Goal: Task Accomplishment & Management: Use online tool/utility

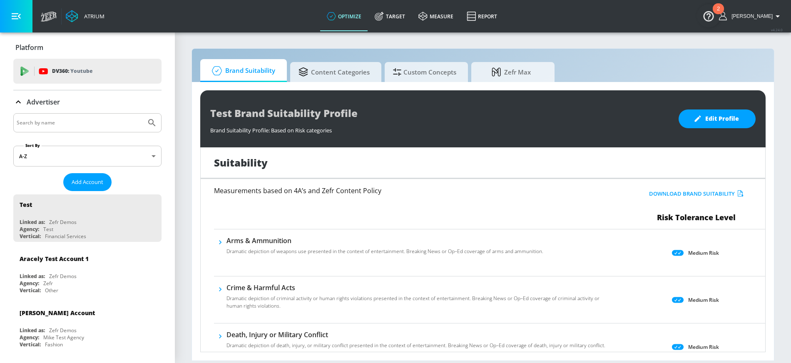
click at [88, 118] on input "Search by name" at bounding box center [80, 122] width 126 height 11
type input "ferrara"
click at [143, 114] on button "Submit Search" at bounding box center [152, 123] width 18 height 18
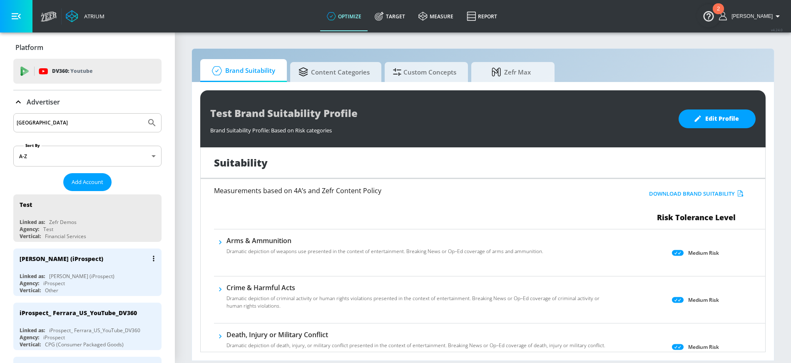
click at [57, 273] on div "Ferrara (iProspect)" at bounding box center [81, 276] width 65 height 7
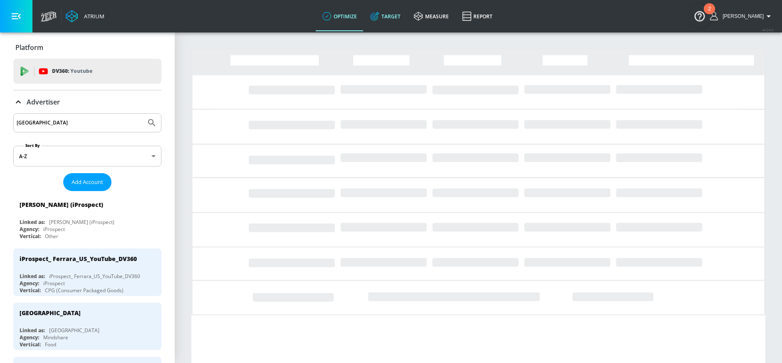
click at [379, 16] on icon at bounding box center [374, 16] width 9 height 9
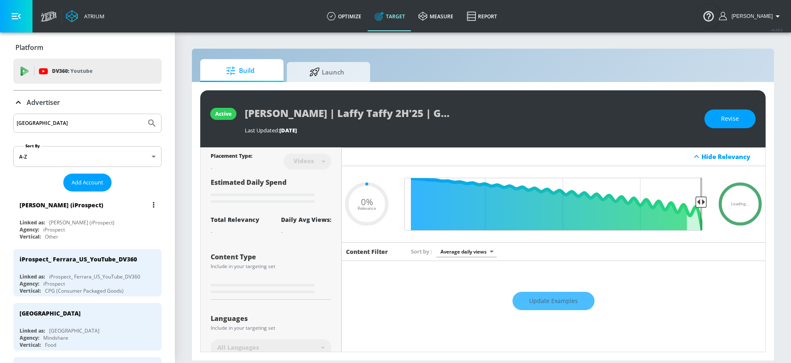
type input "0.05"
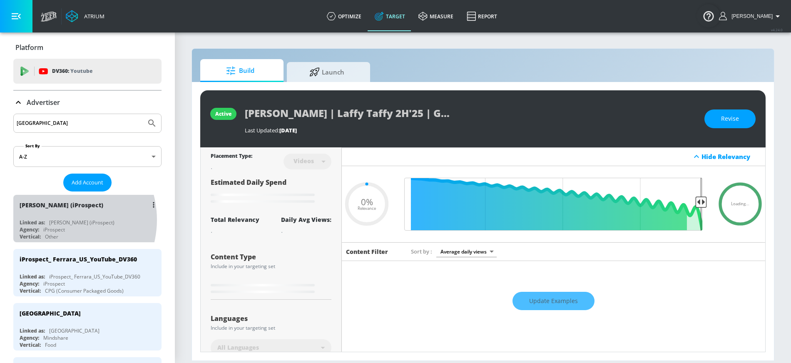
click at [58, 219] on div "Ferrara (iProspect)" at bounding box center [81, 222] width 65 height 7
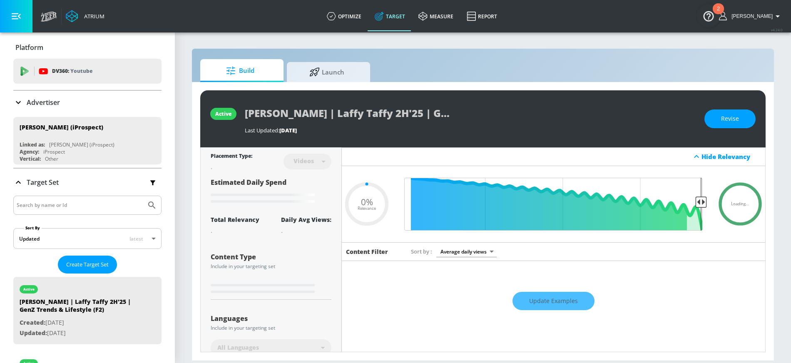
click at [43, 202] on input "Search by name or Id" at bounding box center [80, 205] width 126 height 11
type input "funable"
click at [143, 196] on button "Submit Search" at bounding box center [152, 205] width 18 height 18
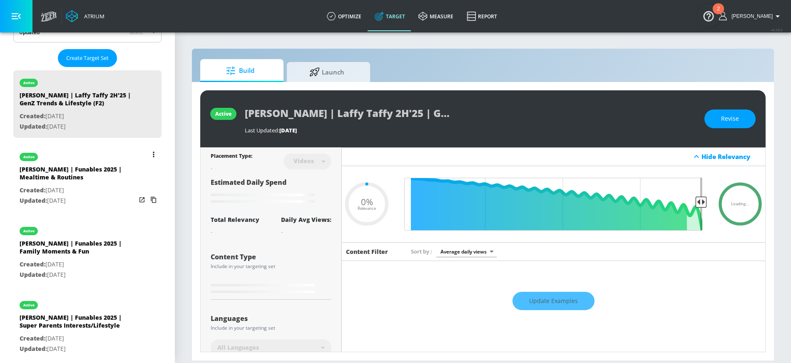
scroll to position [208, 0]
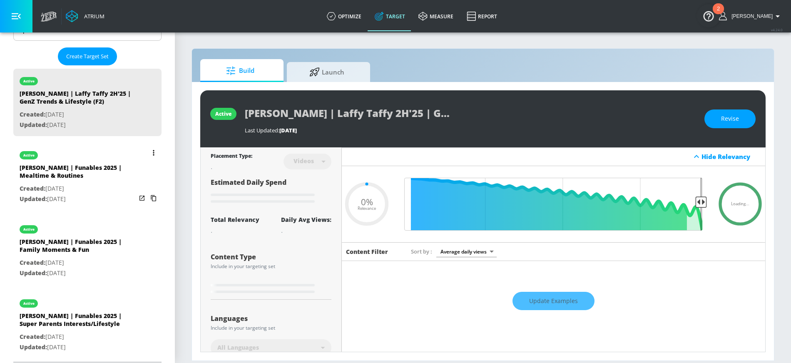
click at [73, 183] on p "Created: Mar. 06, 2025" at bounding box center [78, 188] width 116 height 10
type input "Ferrara | Funables 2025 | Mealtime & Routines"
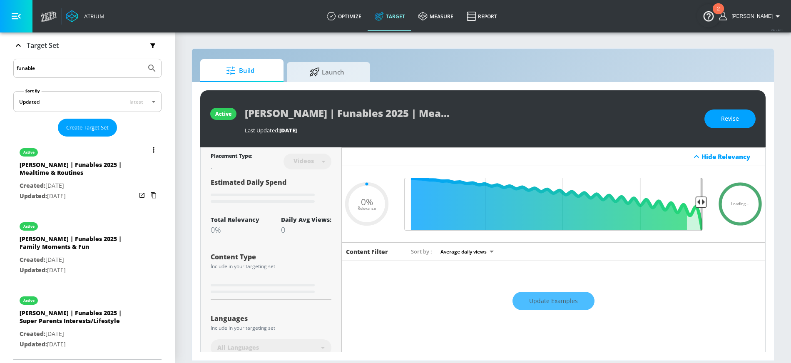
scroll to position [134, 0]
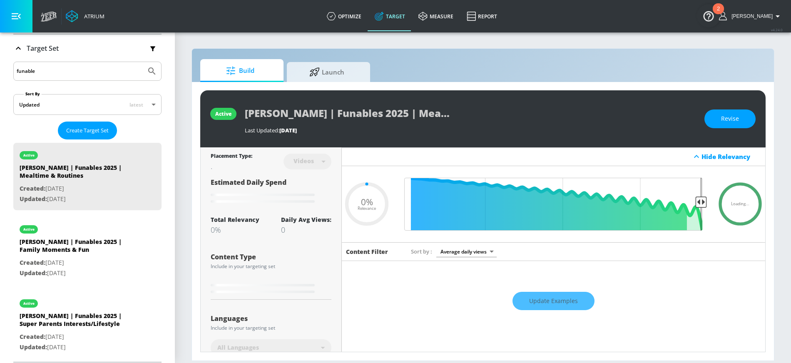
type input "0.1"
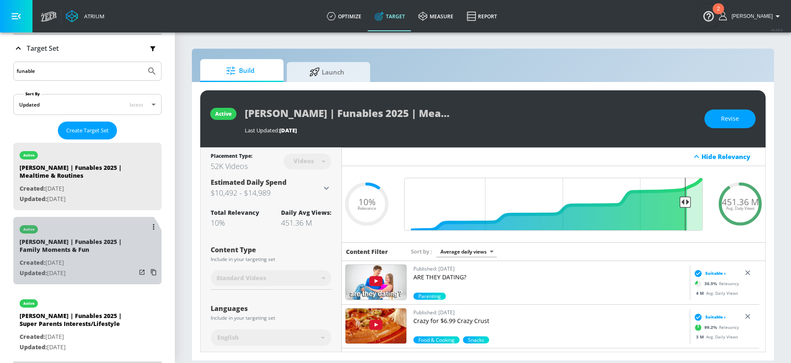
click at [82, 268] on p "Updated: Aug. 19, 2025" at bounding box center [78, 273] width 116 height 10
type input "Ferrara | Funables 2025 | Family Moments & Fun"
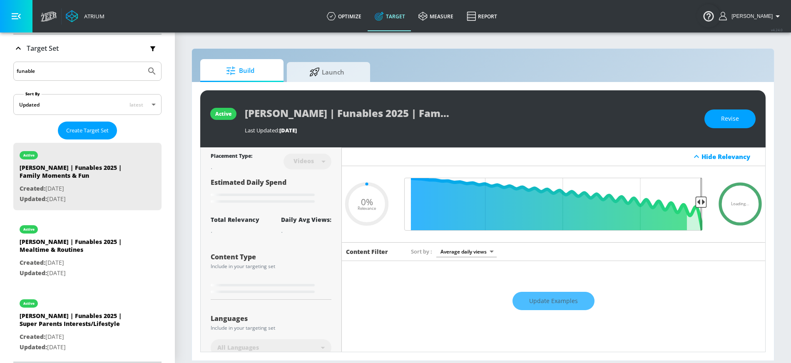
click at [513, 115] on div "Ferrara | Funables 2025 | Family Moments & Fun" at bounding box center [470, 113] width 451 height 19
type input "0.1"
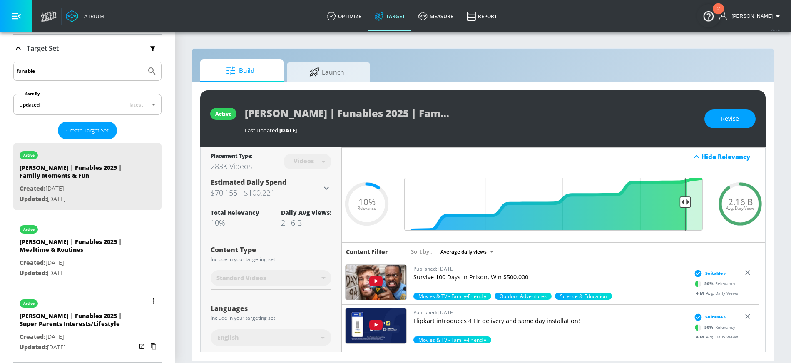
click at [87, 332] on p "Created: Mar. 06, 2025" at bounding box center [78, 337] width 116 height 10
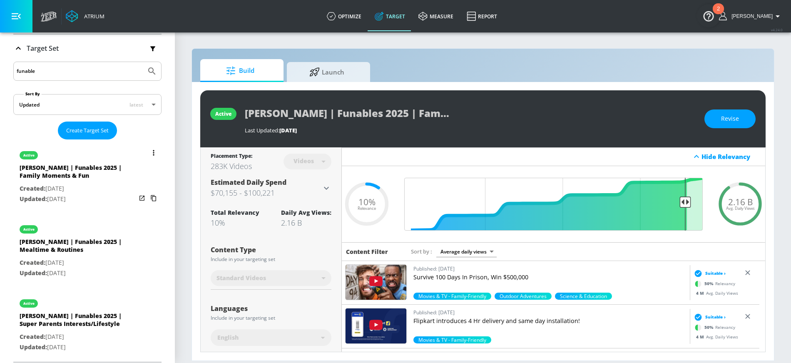
type input "Ferrara | Funables 2025 | Super Parents Interests/Lifestyle"
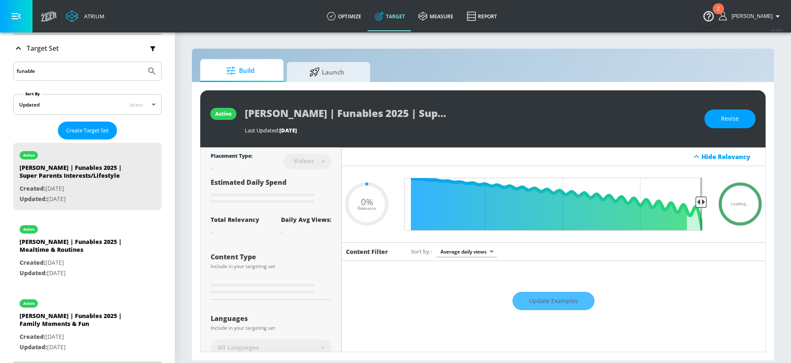
type input "0.1"
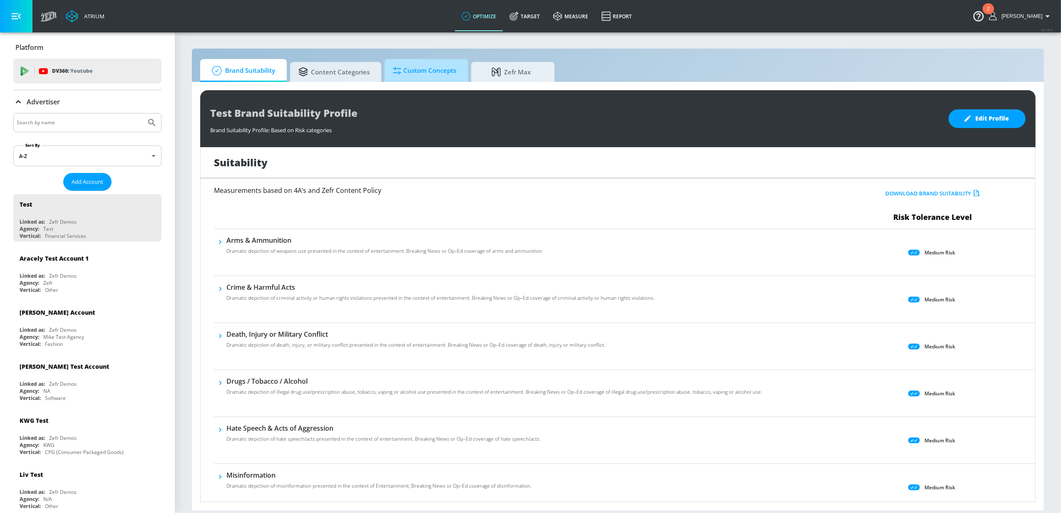
click at [415, 72] on span "Custom Concepts" at bounding box center [424, 71] width 63 height 20
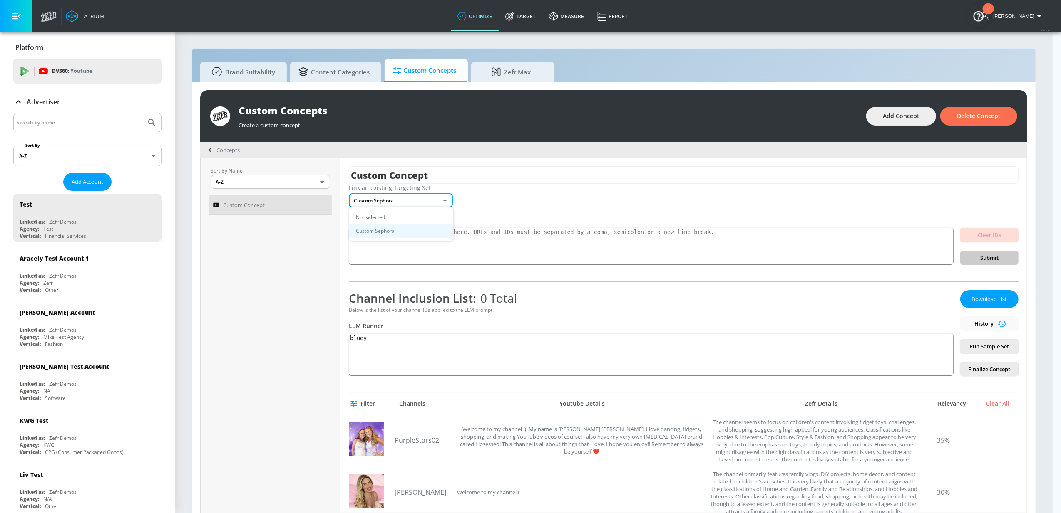
click at [370, 200] on body "Atrium optimize Target measure Report optimize Target measure Report v 4.24.0 L…" at bounding box center [530, 261] width 1061 height 522
click at [374, 213] on li "Not selected" at bounding box center [401, 218] width 104 height 14
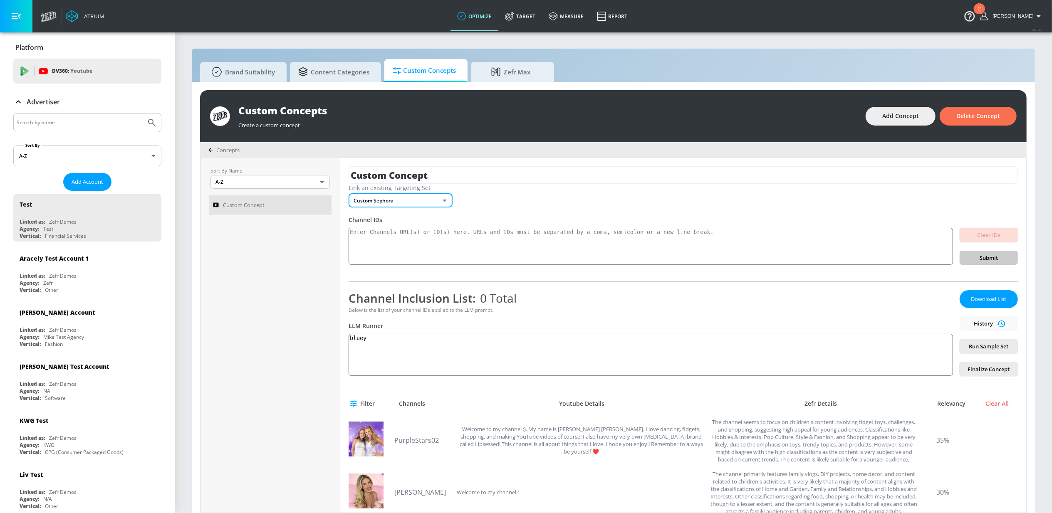
type input "none"
click at [76, 121] on input "Search by name" at bounding box center [80, 122] width 126 height 11
type input "hasbro"
click at [143, 114] on button "Submit Search" at bounding box center [152, 123] width 18 height 18
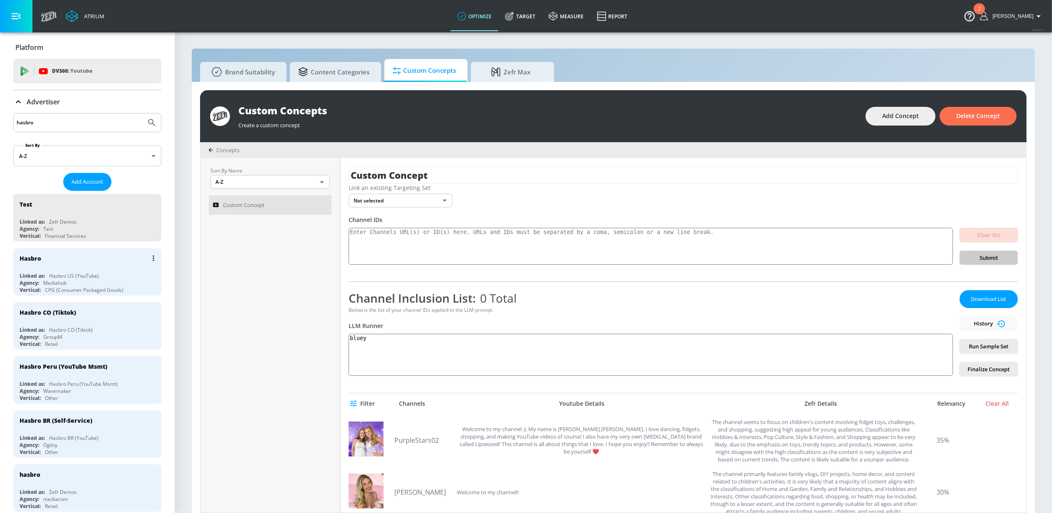
click at [47, 266] on div "Hasbro" at bounding box center [90, 258] width 140 height 20
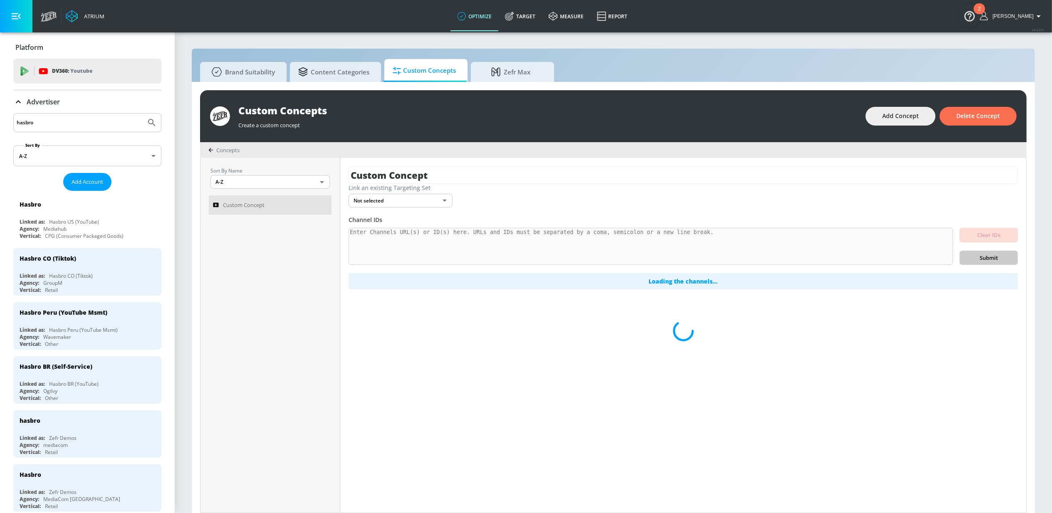
click at [421, 202] on body "Atrium optimize Target measure Report optimize Target measure Report v 4.24.0 L…" at bounding box center [526, 261] width 1052 height 522
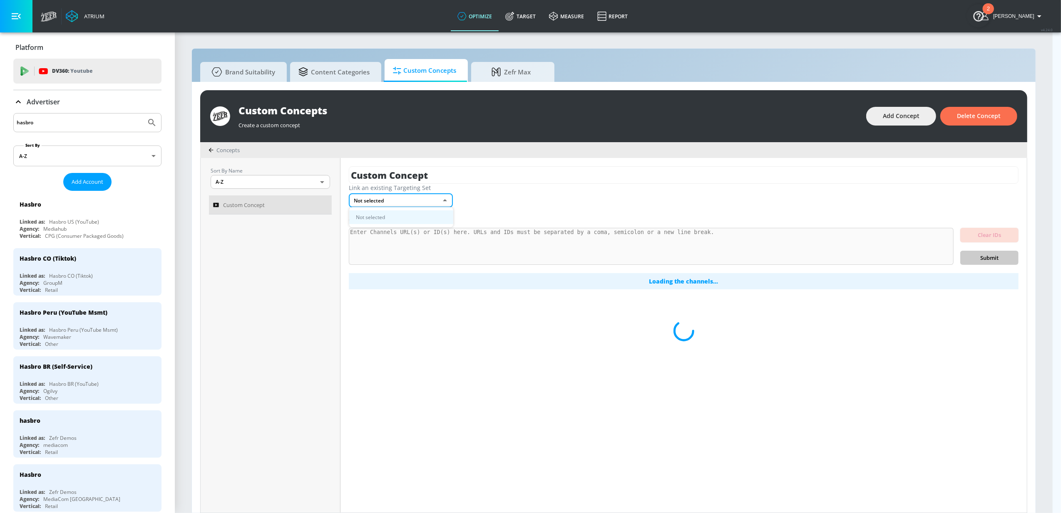
click at [494, 199] on div at bounding box center [530, 256] width 1061 height 513
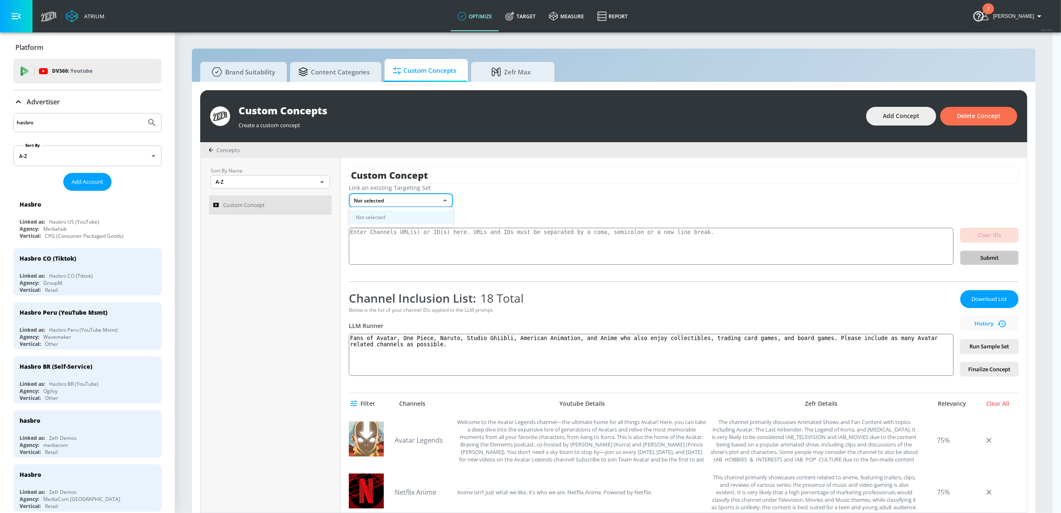
click at [424, 201] on body "Atrium optimize Target measure Report optimize Target measure Report v 4.24.0 L…" at bounding box center [530, 261] width 1061 height 522
click at [501, 199] on div at bounding box center [530, 256] width 1061 height 513
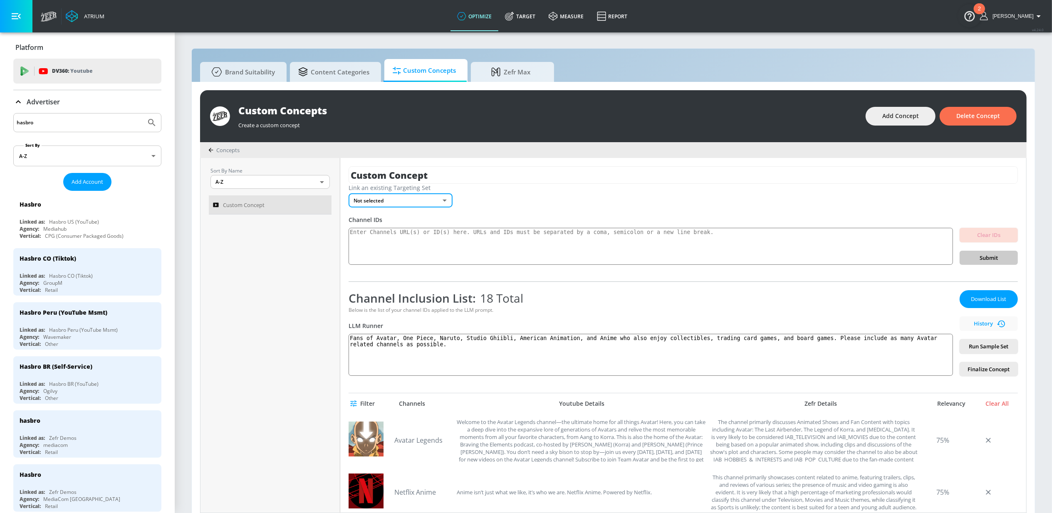
click at [437, 194] on body "Atrium optimize Target measure Report optimize Target measure Report v 4.24.0 L…" at bounding box center [526, 261] width 1052 height 522
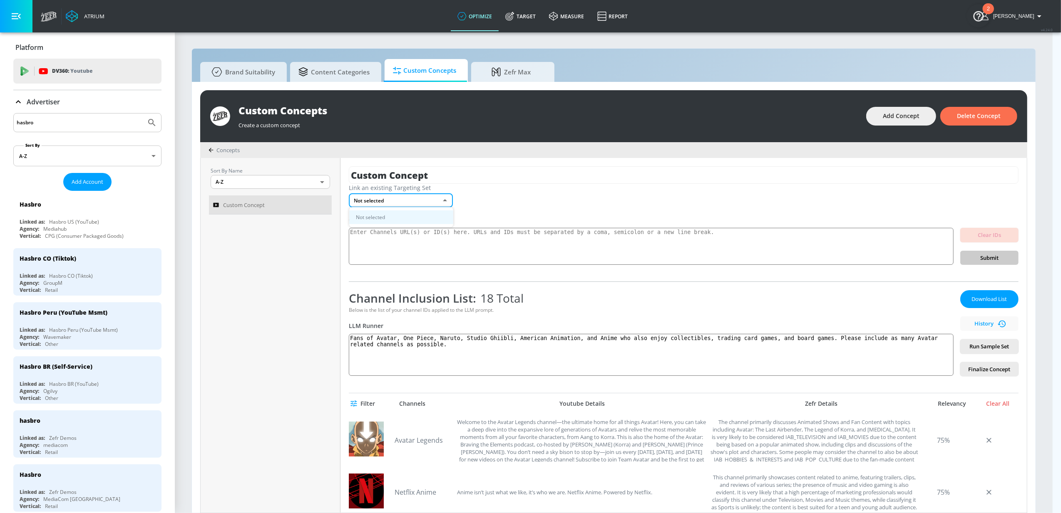
click at [507, 198] on div at bounding box center [530, 256] width 1061 height 513
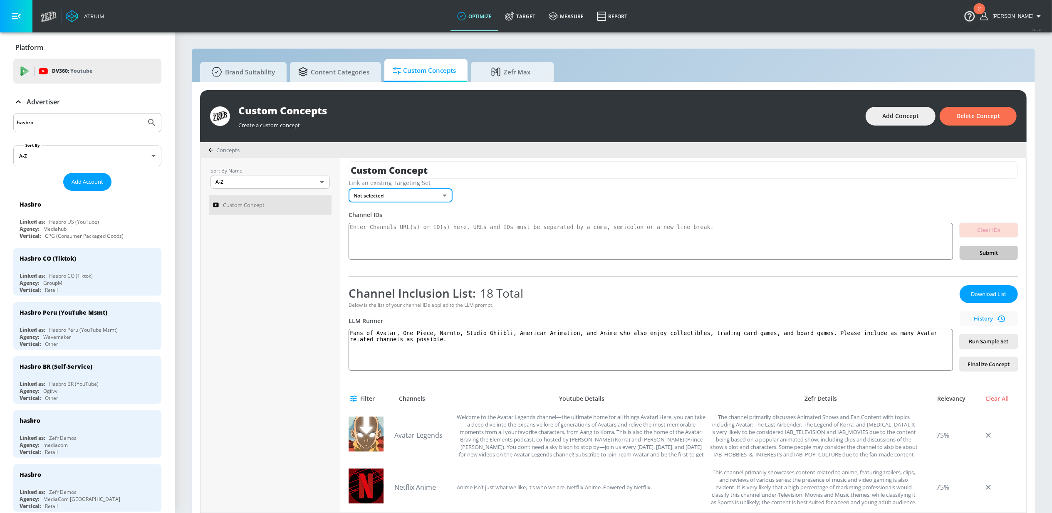
scroll to position [9, 0]
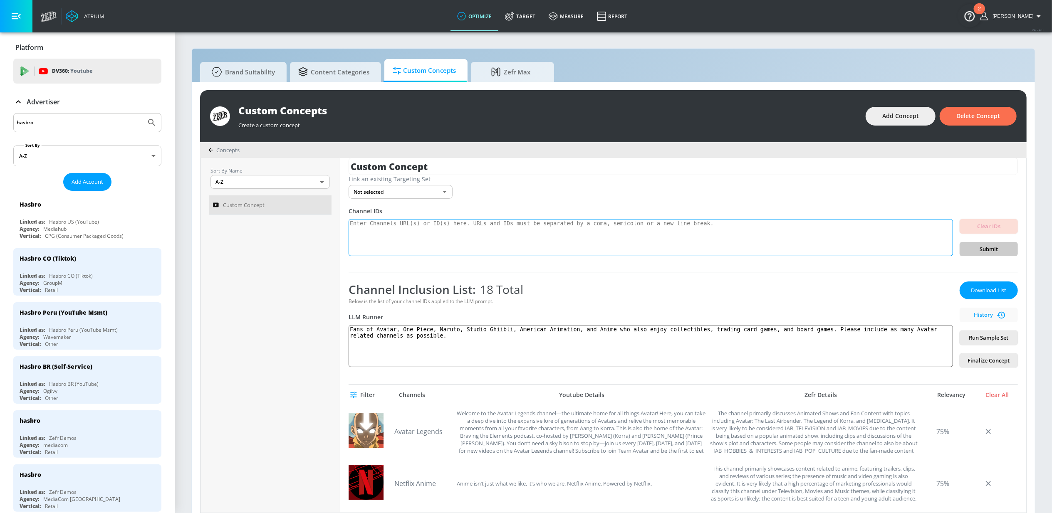
click at [496, 227] on textarea at bounding box center [651, 237] width 605 height 37
paste textarea "[URL][DOMAIN_NAME]"
click at [648, 222] on textarea "[URL][DOMAIN_NAME], [URL][DOMAIN_NAME][DOMAIN_NAME]" at bounding box center [651, 237] width 605 height 37
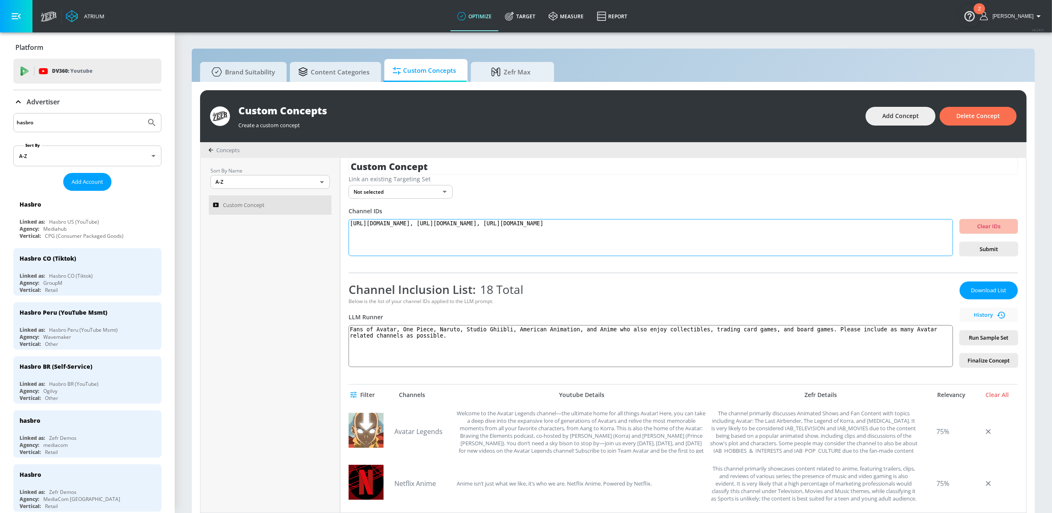
click at [804, 226] on textarea "[URL][DOMAIN_NAME], [URL][DOMAIN_NAME], [URL][DOMAIN_NAME]" at bounding box center [651, 237] width 605 height 37
paste textarea "[URL][DOMAIN_NAME]"
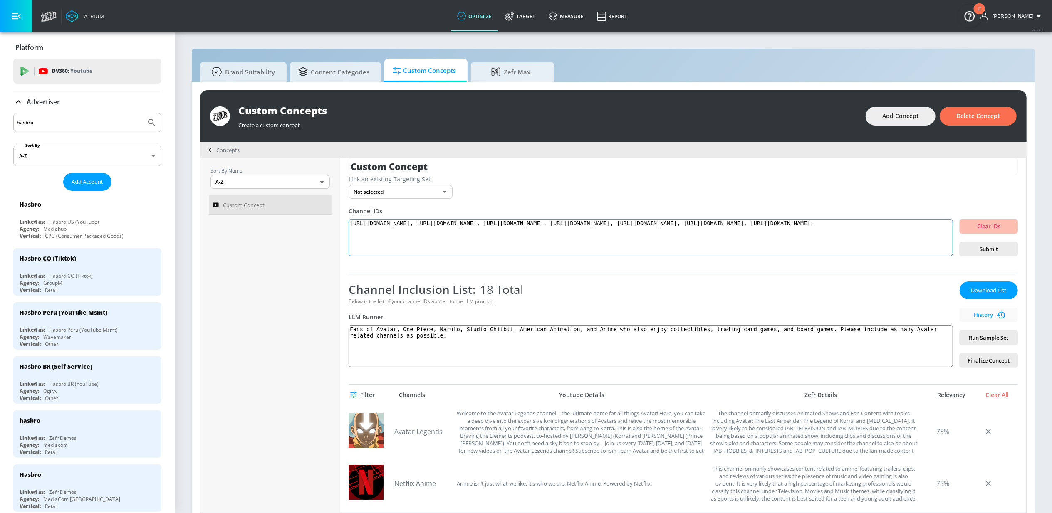
paste textarea "[URL][DOMAIN_NAME]"
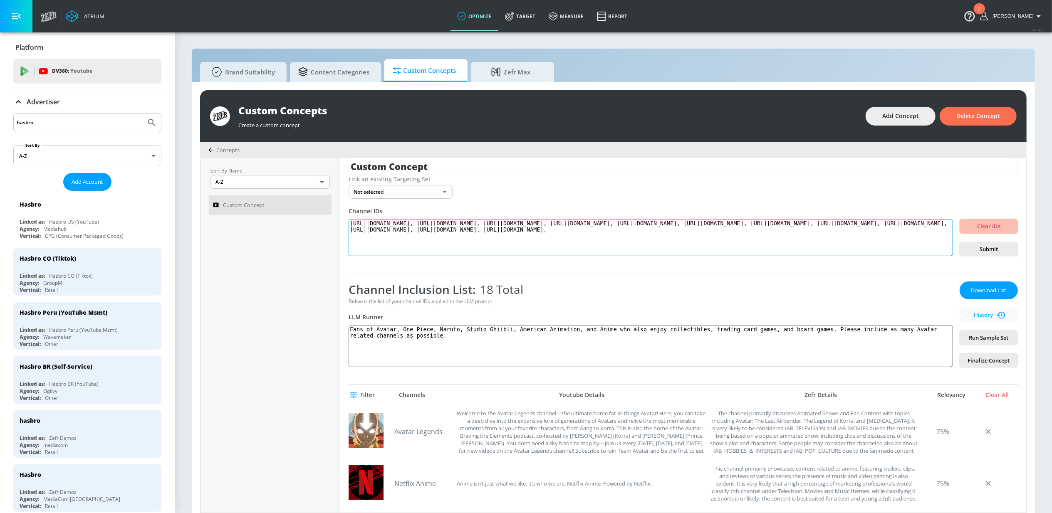
paste textarea "[URL][DOMAIN_NAME]"
paste textarea "[URL][DOMAIN_NAME][PERSON_NAME][PERSON_NAME]"
paste textarea "[URL][DOMAIN_NAME]"
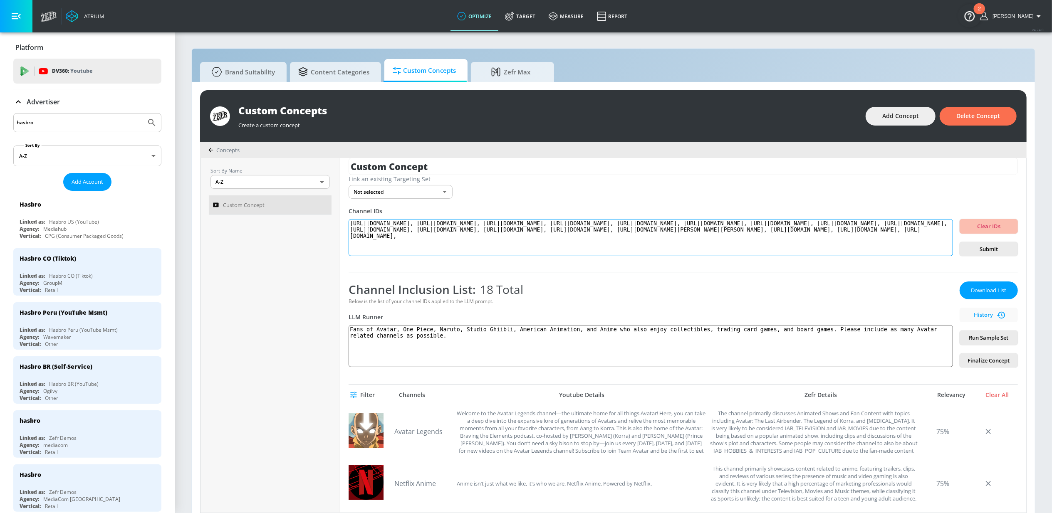
paste textarea "[URL][DOMAIN_NAME]"
drag, startPoint x: 613, startPoint y: 248, endPoint x: 334, endPoint y: 222, distance: 280.8
click at [334, 222] on div "Sort By Name A-Z ASC ​ Custom Concept Custom Concept Link an existing Targeting…" at bounding box center [614, 335] width 826 height 355
click at [611, 246] on textarea "[URL][DOMAIN_NAME], [URL][DOMAIN_NAME], [URL][DOMAIN_NAME], [URL][DOMAIN_NAME],…" at bounding box center [651, 237] width 605 height 37
paste textarea "[URL][DOMAIN_NAME]"
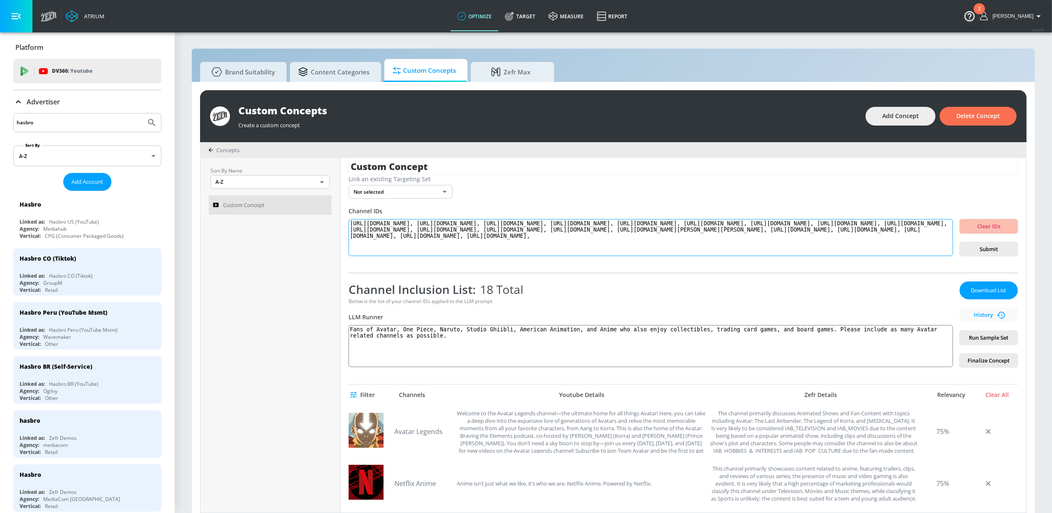
paste textarea "[URL][DOMAIN_NAME]"
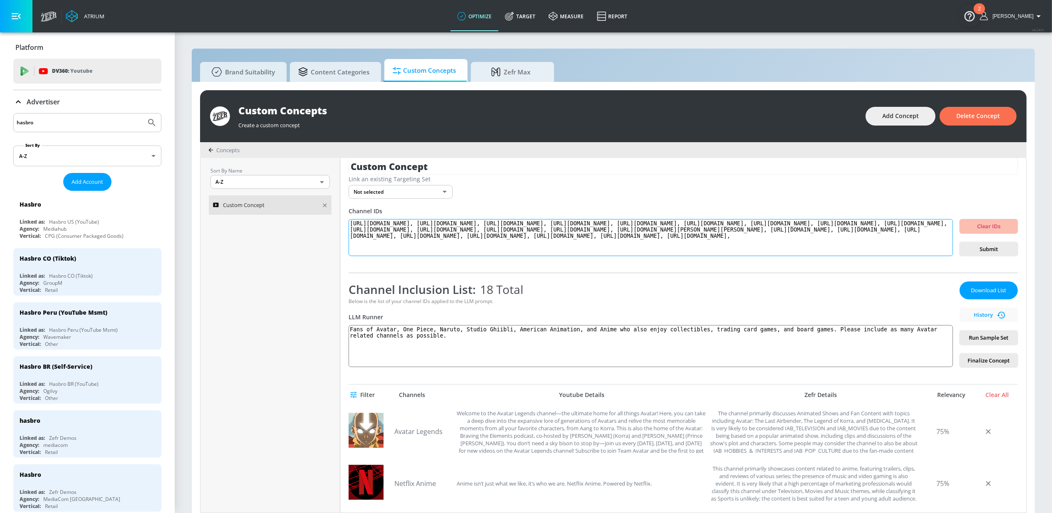
drag, startPoint x: 622, startPoint y: 251, endPoint x: 321, endPoint y: 212, distance: 303.8
click at [321, 212] on div "Sort By Name A-Z ASC ​ Custom Concept Custom Concept Link an existing Targeting…" at bounding box center [614, 335] width 826 height 355
click at [636, 252] on textarea "[URL][DOMAIN_NAME], [URL][DOMAIN_NAME], [URL][DOMAIN_NAME], [URL][DOMAIN_NAME],…" at bounding box center [651, 237] width 605 height 37
paste textarea "[URL][DOMAIN_NAME]"
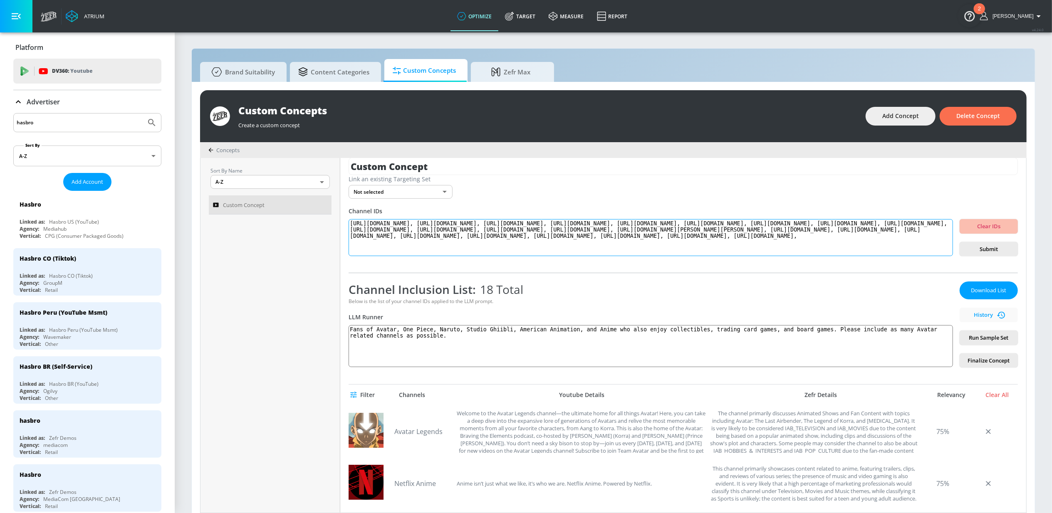
paste textarea "[URL][DOMAIN_NAME]"
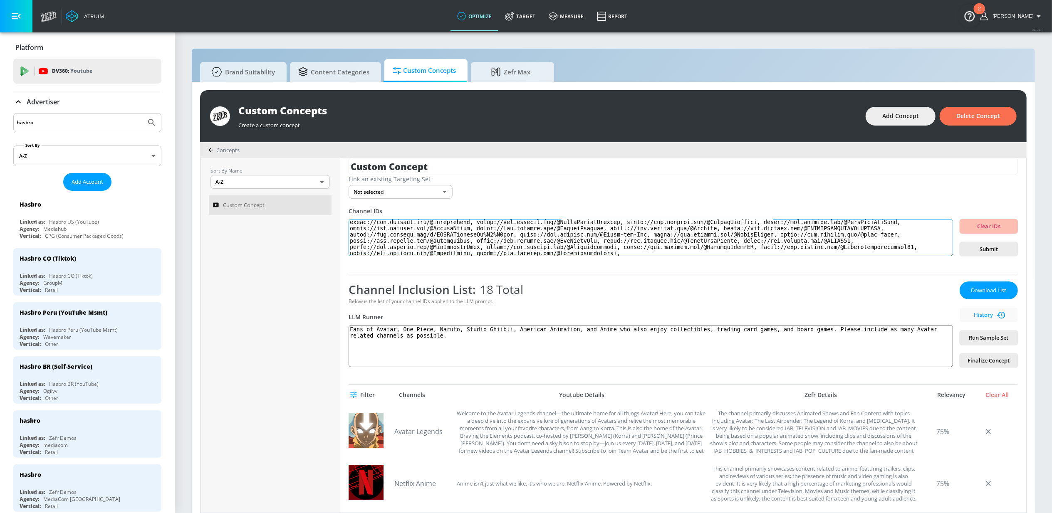
paste textarea "[URL][DOMAIN_NAME]"
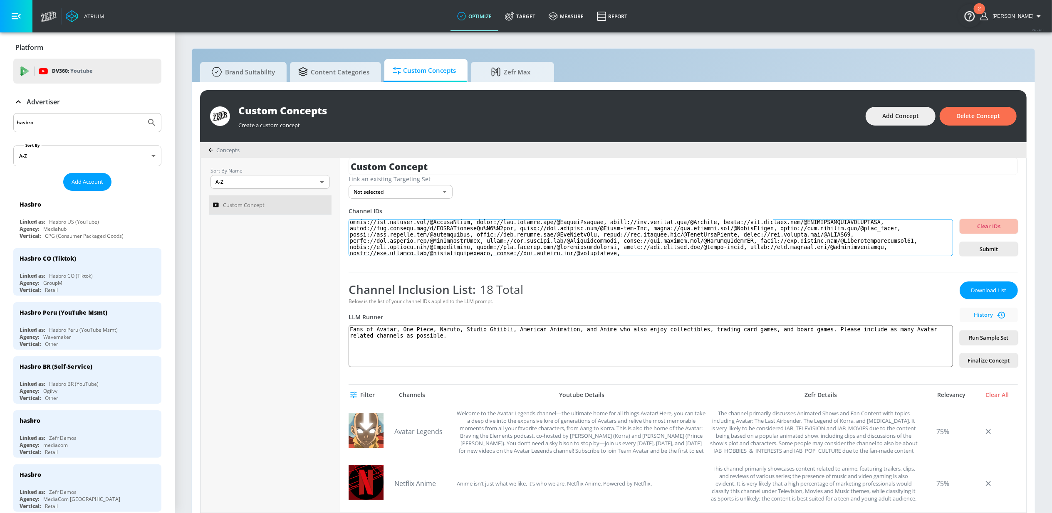
paste textarea "[URL][DOMAIN_NAME]"
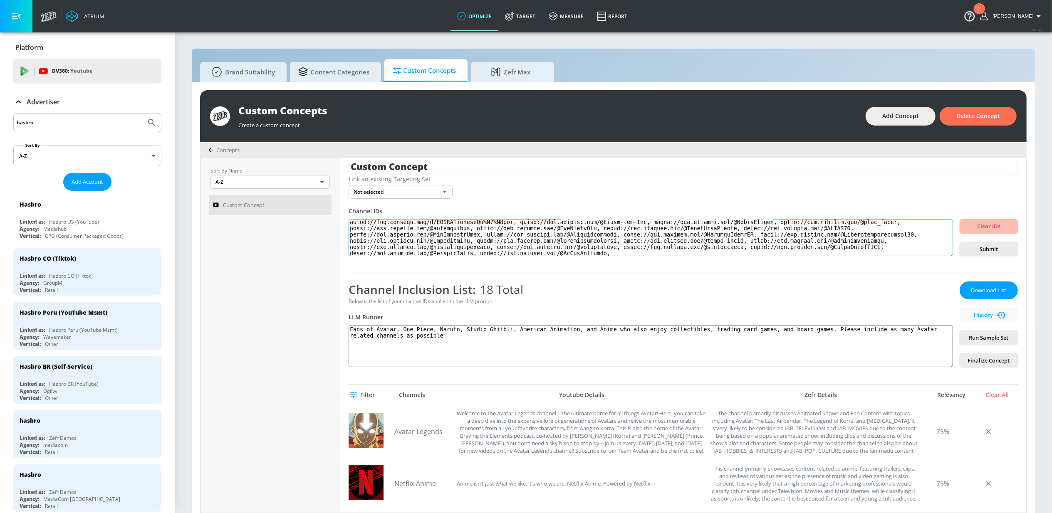
paste textarea "[URL][DOMAIN_NAME]"
drag, startPoint x: 757, startPoint y: 253, endPoint x: 467, endPoint y: 203, distance: 293.9
click at [467, 203] on div "Custom Concept Link an existing Targeting Set Not selected none ​ Channel IDs C…" at bounding box center [683, 335] width 686 height 355
type textarea "[URL][DOMAIN_NAME], [URL][DOMAIN_NAME], [URL][DOMAIN_NAME], [URL][DOMAIN_NAME],…"
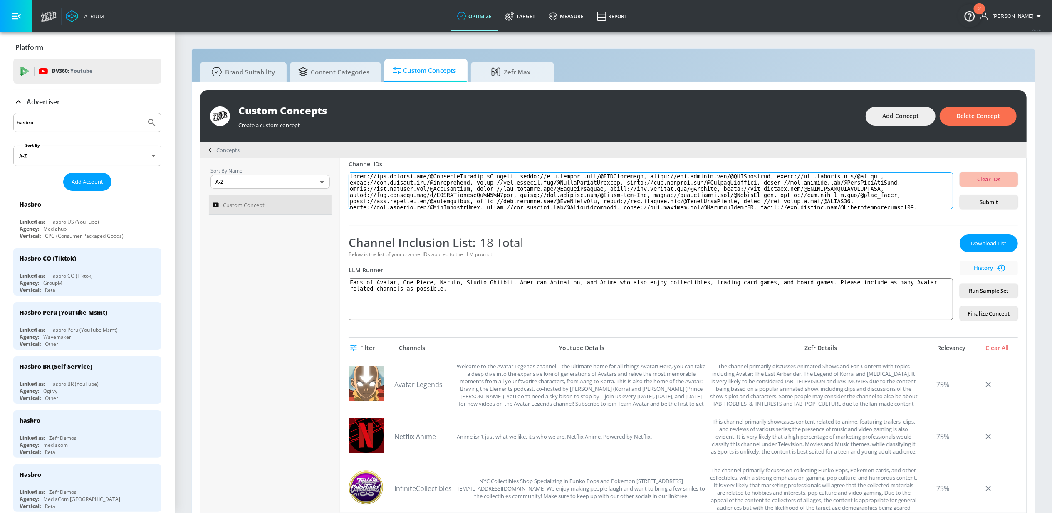
scroll to position [59, 0]
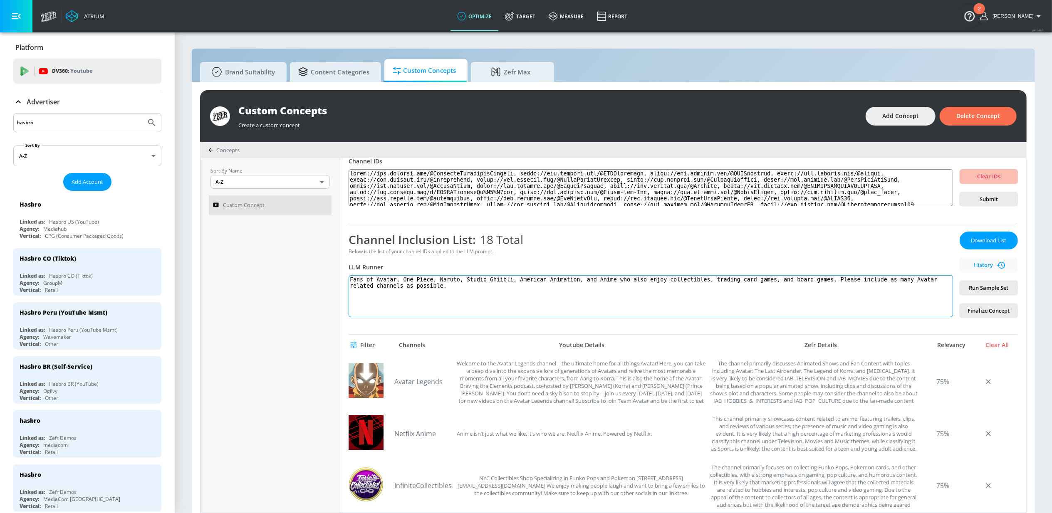
click at [460, 298] on textarea "Fans of Avatar, One Piece, Naruto, Studio Ghiibli, American Animation, and Anim…" at bounding box center [651, 296] width 605 height 42
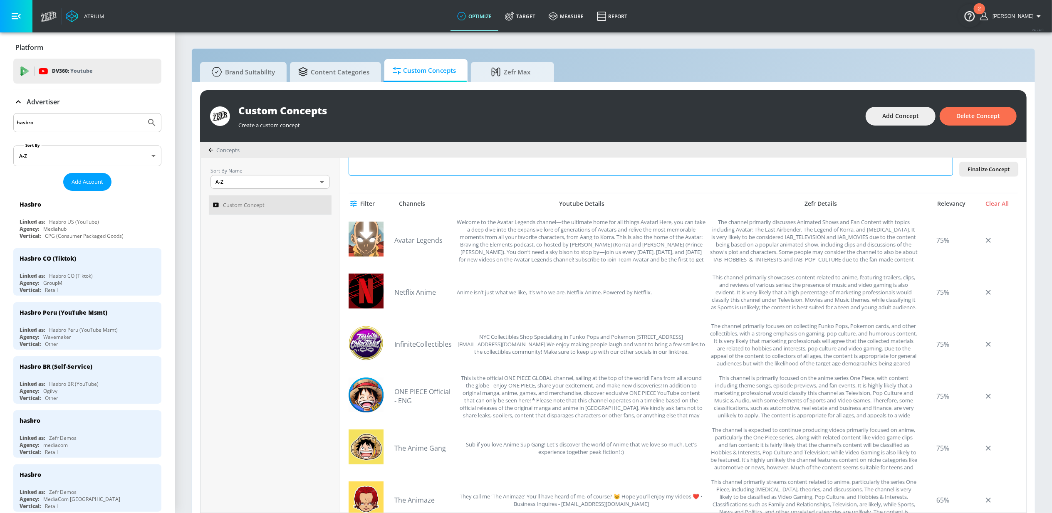
scroll to position [226, 0]
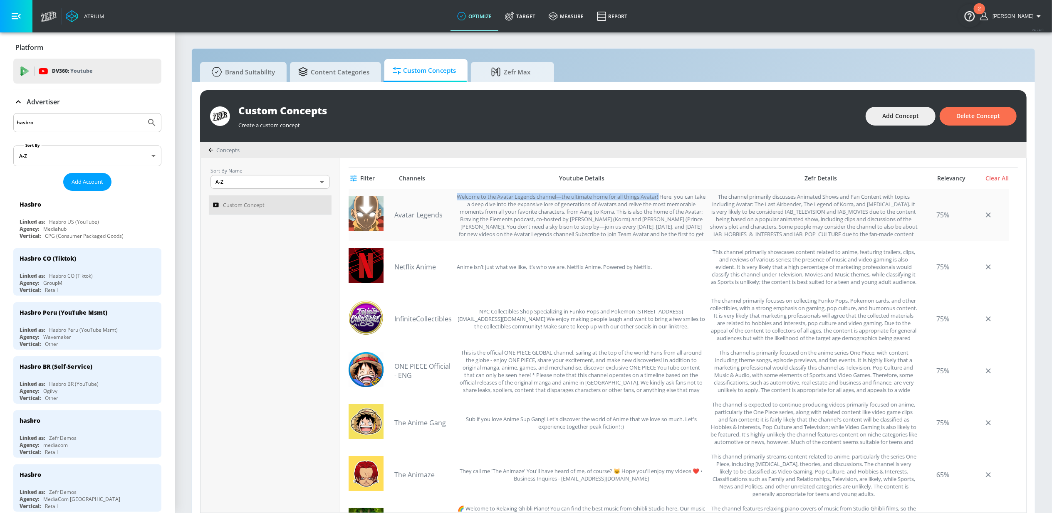
drag, startPoint x: 459, startPoint y: 198, endPoint x: 665, endPoint y: 193, distance: 206.4
click at [665, 193] on div "Welcome to the Avatar Legends channel—the ultimate home for all things Avatar! …" at bounding box center [581, 215] width 249 height 44
click at [717, 202] on div "The channel primarily discusses Animated Shows and Fan Content with topics incl…" at bounding box center [814, 215] width 208 height 44
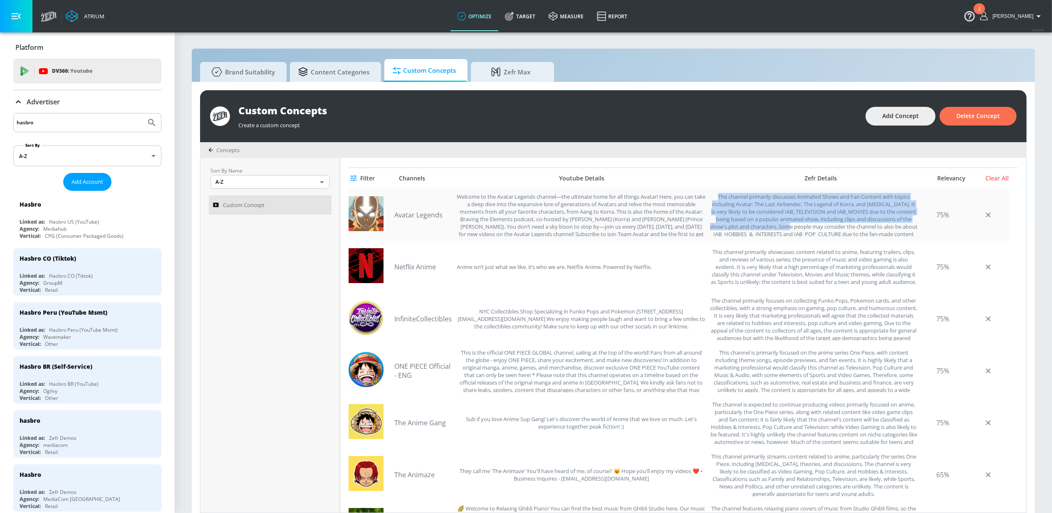
drag, startPoint x: 709, startPoint y: 197, endPoint x: 826, endPoint y: 227, distance: 121.4
click at [826, 227] on div "The channel primarily discusses Animated Shows and Fan Content with topics incl…" at bounding box center [814, 215] width 208 height 44
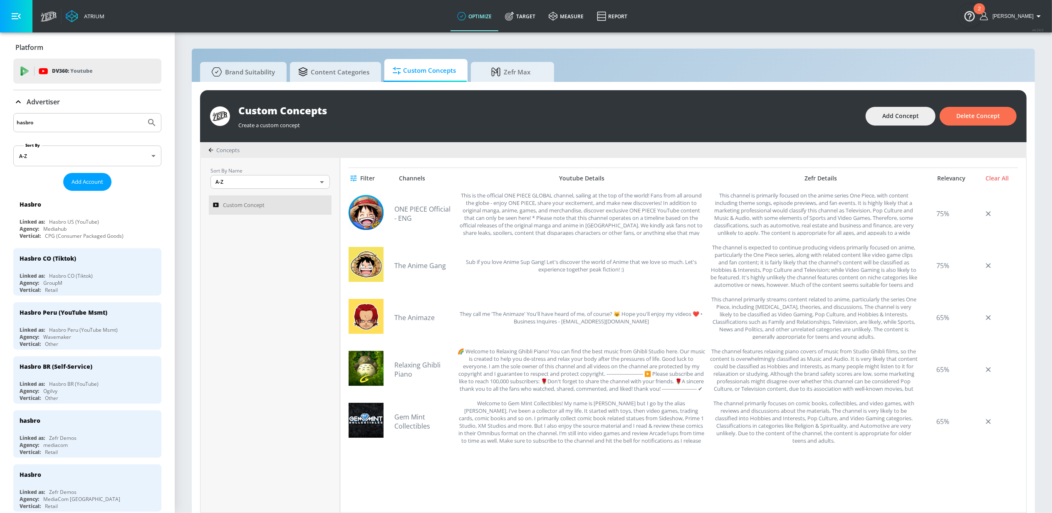
scroll to position [0, 0]
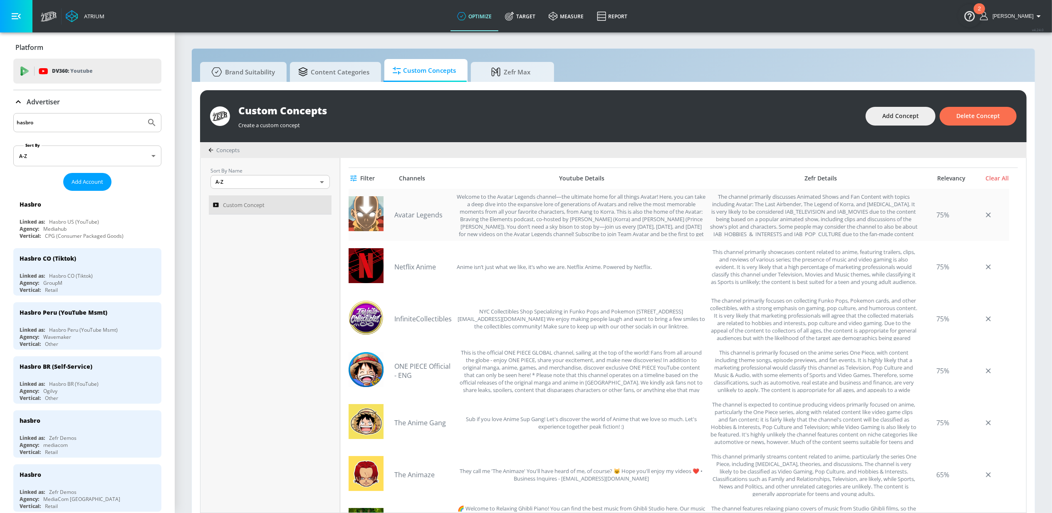
drag, startPoint x: 733, startPoint y: 192, endPoint x: 724, endPoint y: 190, distance: 9.4
click at [733, 192] on div "Avatar Legends Welcome to the Avatar Legends channel—the ultimate home for all …" at bounding box center [679, 215] width 661 height 52
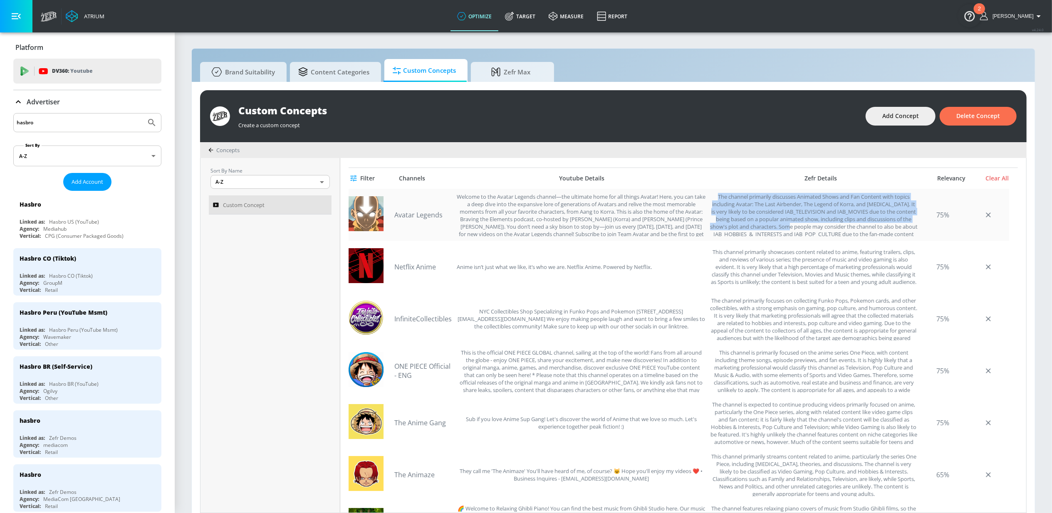
drag, startPoint x: 711, startPoint y: 196, endPoint x: 825, endPoint y: 227, distance: 117.8
click at [825, 227] on div "The channel primarily discusses Animated Shows and Fan Content with topics incl…" at bounding box center [814, 215] width 208 height 44
copy div "The channel primarily discusses Animated Shows and Fan Content with topics incl…"
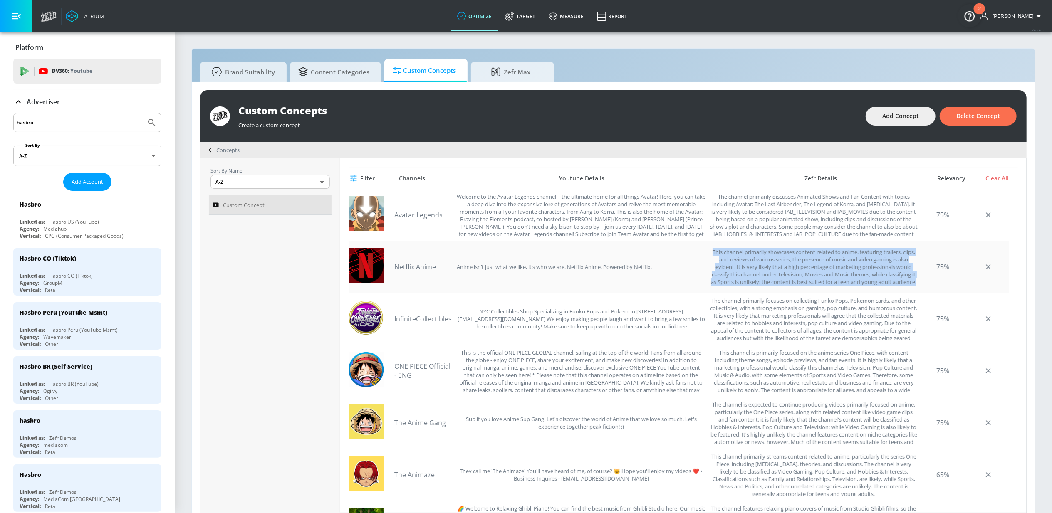
drag, startPoint x: 706, startPoint y: 248, endPoint x: 893, endPoint y: 284, distance: 190.4
click at [893, 284] on div "This channel primarily showcases content related to anime, featuring trailers, …" at bounding box center [814, 267] width 208 height 44
copy div "This channel primarily showcases content related to anime, featuring trailers, …"
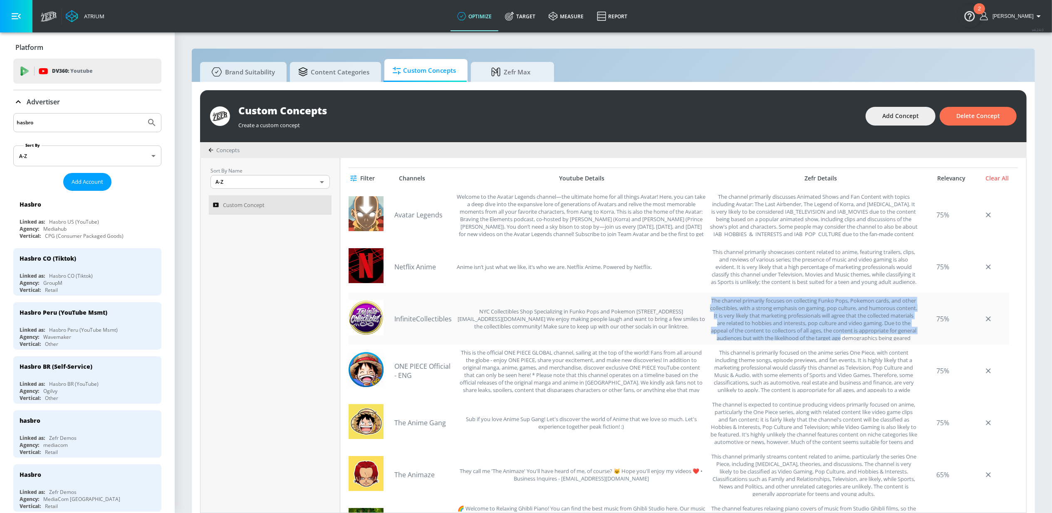
drag, startPoint x: 711, startPoint y: 300, endPoint x: 901, endPoint y: 337, distance: 193.7
click at [901, 337] on div "The channel primarily focuses on collecting Funko Pops, Pokemon cards, and othe…" at bounding box center [814, 319] width 208 height 44
click at [842, 333] on div "The channel primarily focuses on collecting Funko Pops, Pokemon cards, and othe…" at bounding box center [814, 319] width 208 height 44
drag, startPoint x: 907, startPoint y: 322, endPoint x: 707, endPoint y: 301, distance: 201.3
click at [710, 301] on div "The channel primarily focuses on collecting Funko Pops, Pokemon cards, and othe…" at bounding box center [814, 319] width 208 height 44
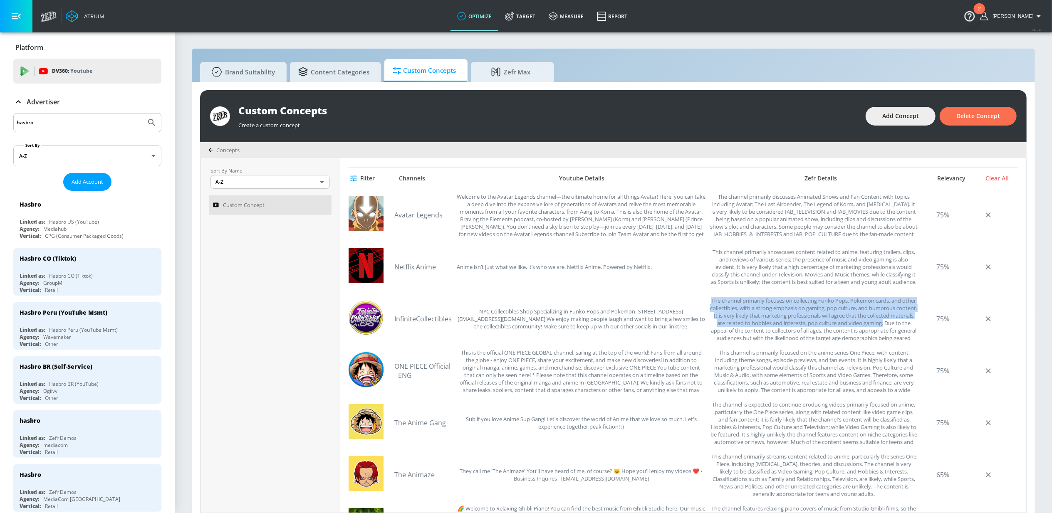
copy div "The channel primarily focuses on collecting Funko Pops, Pokemon cards, and othe…"
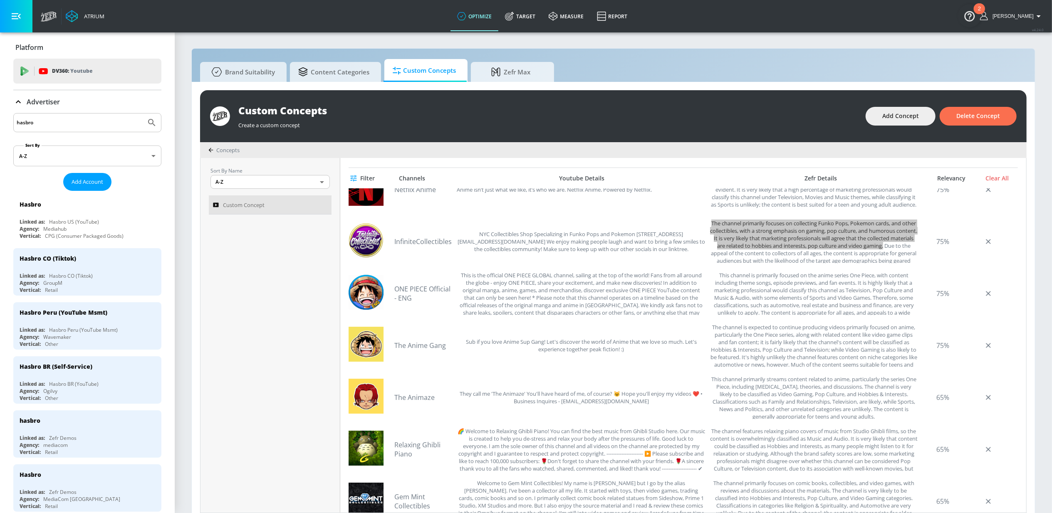
scroll to position [100, 0]
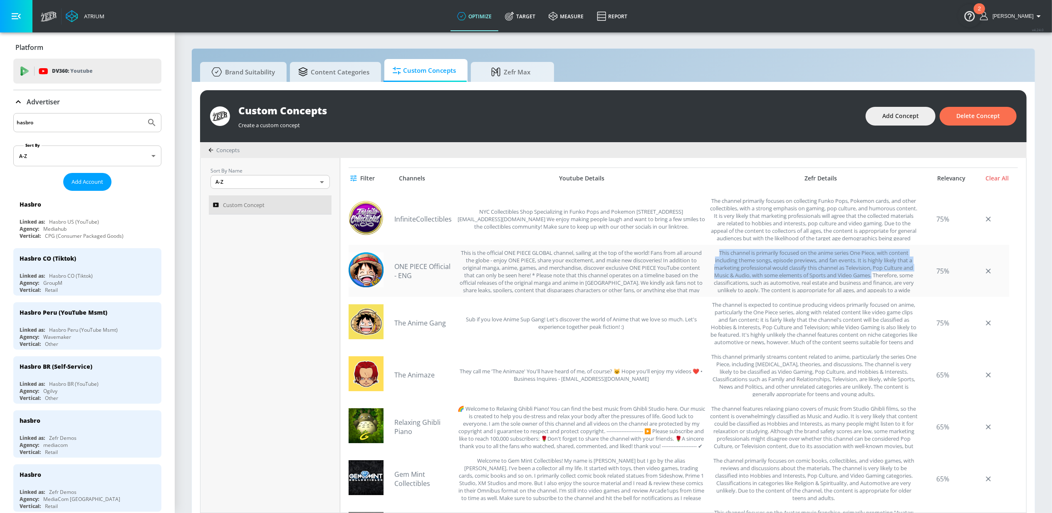
drag, startPoint x: 710, startPoint y: 254, endPoint x: 867, endPoint y: 278, distance: 158.2
click at [867, 278] on div "This channel is primarily focused on the anime series One Piece, with content i…" at bounding box center [814, 271] width 208 height 44
copy div "This channel is primarily focused on the anime series One Piece, with content i…"
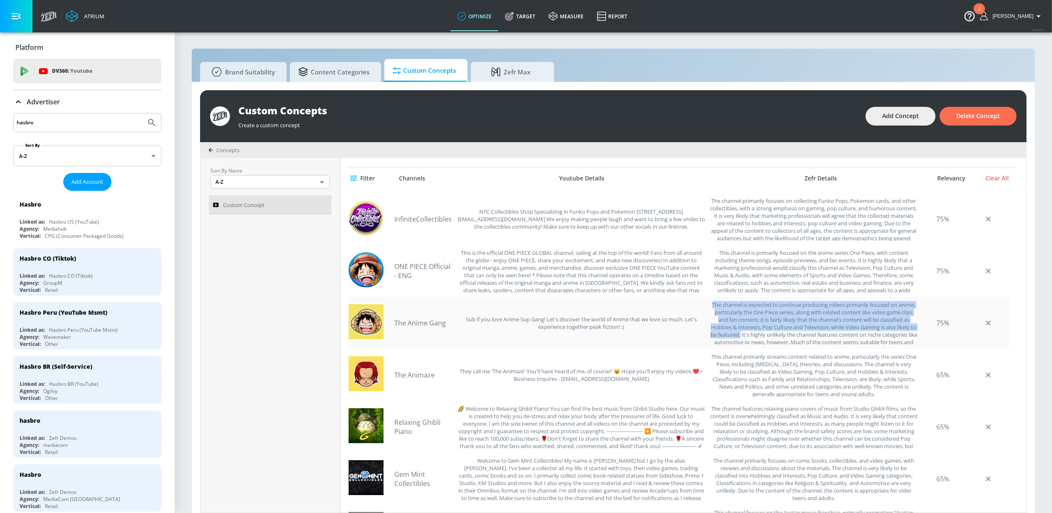
drag, startPoint x: 713, startPoint y: 306, endPoint x: 778, endPoint y: 336, distance: 72.2
click at [778, 336] on div "The channel is expected to continue producing videos primarily focused on anime…" at bounding box center [814, 323] width 208 height 44
copy div "The channel is expected to continue producing videos primarily focused on anime…"
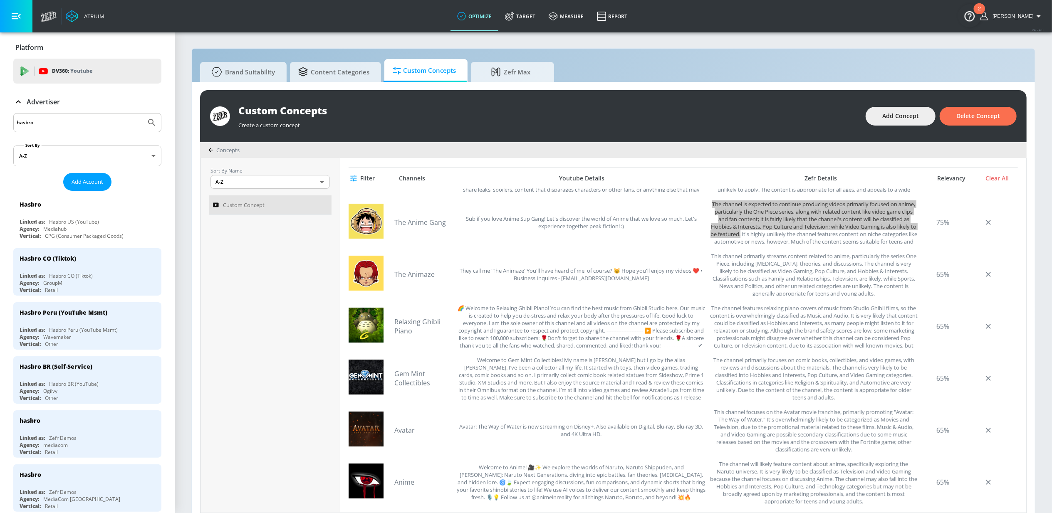
scroll to position [213, 0]
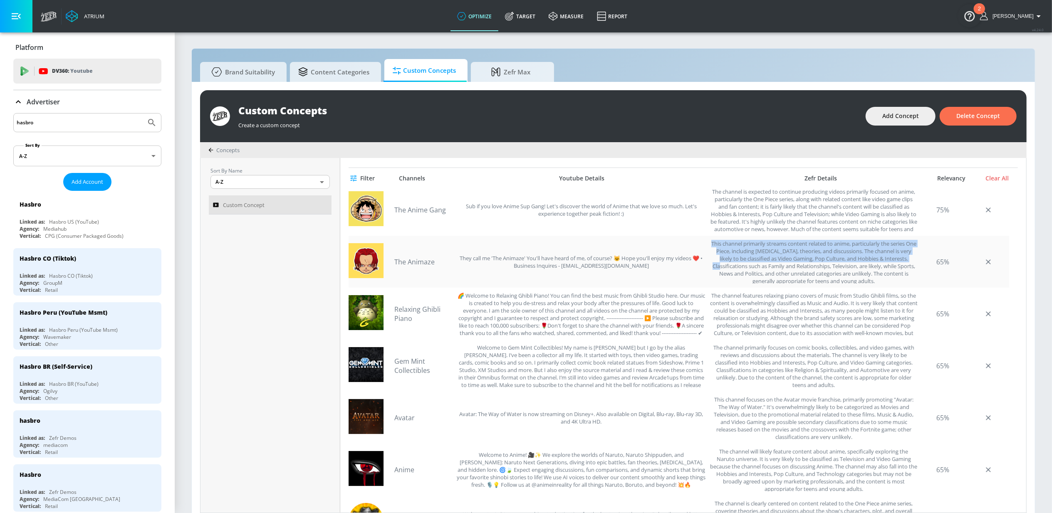
drag, startPoint x: 705, startPoint y: 244, endPoint x: 731, endPoint y: 266, distance: 34.3
click at [731, 266] on div "This channel primarily streams content related to anime, particularly the serie…" at bounding box center [814, 262] width 208 height 44
copy div "This channel primarily streams content related to anime, particularly the serie…"
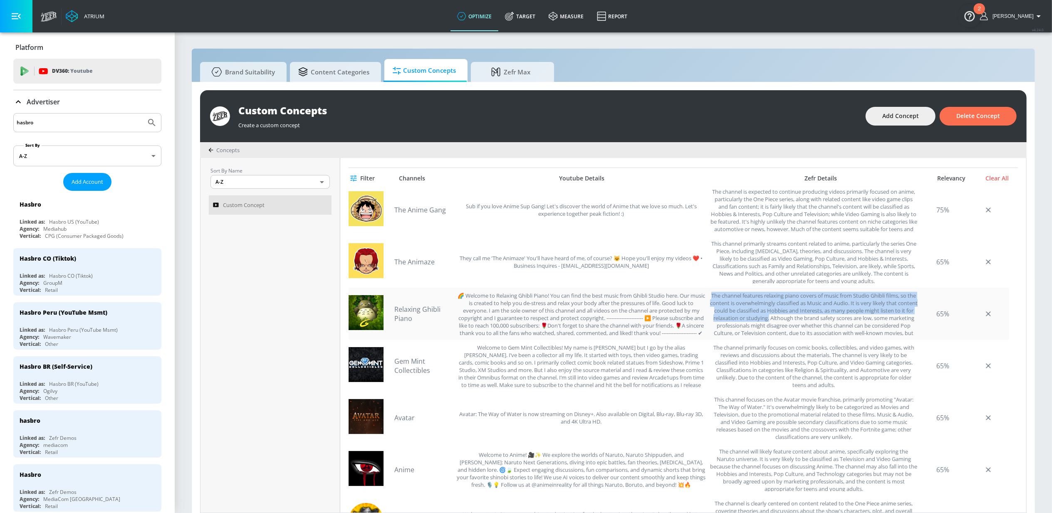
drag, startPoint x: 706, startPoint y: 297, endPoint x: 785, endPoint y: 319, distance: 82.1
click at [785, 319] on div "The channel features relaxing piano covers of music from Studio Ghibli films, s…" at bounding box center [814, 314] width 208 height 44
copy div "The channel features relaxing piano covers of music from Studio Ghibli films, s…"
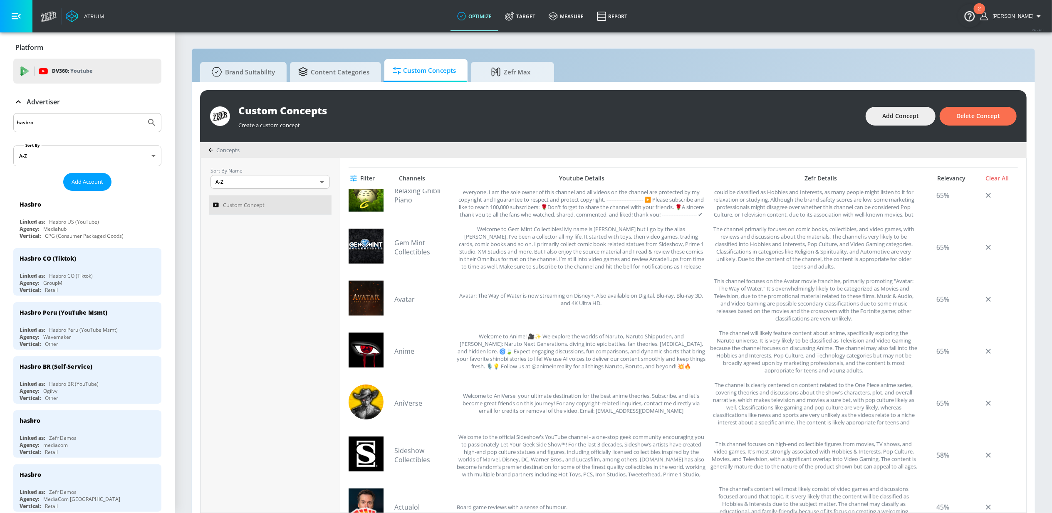
scroll to position [334, 0]
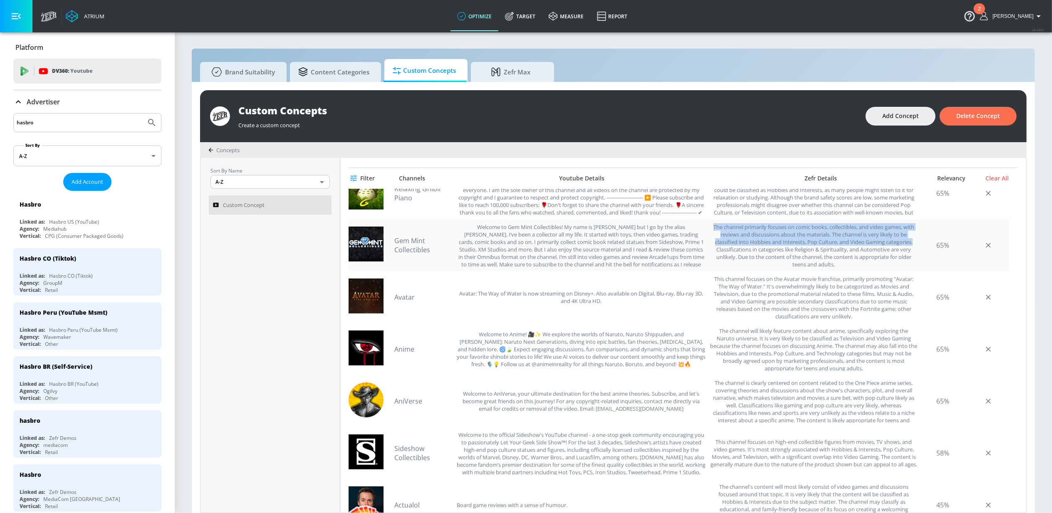
drag, startPoint x: 710, startPoint y: 227, endPoint x: 910, endPoint y: 243, distance: 201.2
click at [910, 243] on div "Gem Mint Collectibles Welcome to Gem Mint Collectibles! My name is [PERSON_NAME…" at bounding box center [679, 245] width 661 height 52
copy div "The channel primarily focuses on comic books, collectibles, and video games, wi…"
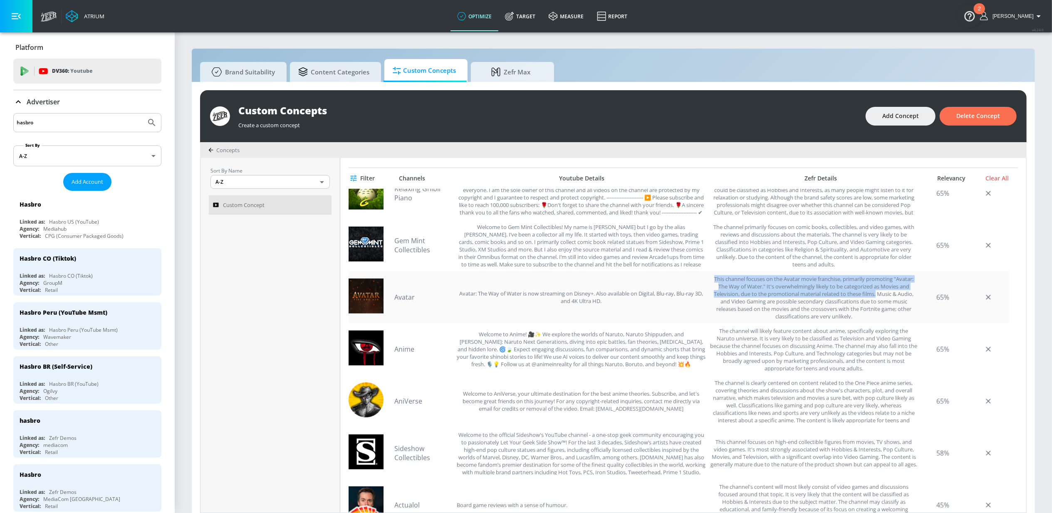
drag, startPoint x: 706, startPoint y: 280, endPoint x: 870, endPoint y: 296, distance: 165.6
click at [871, 296] on div "This channel focuses on the Avatar movie franchise, primarily promoting "Avatar…" at bounding box center [814, 297] width 208 height 44
copy div "This channel focuses on the Avatar movie franchise, primarily promoting "Avatar…"
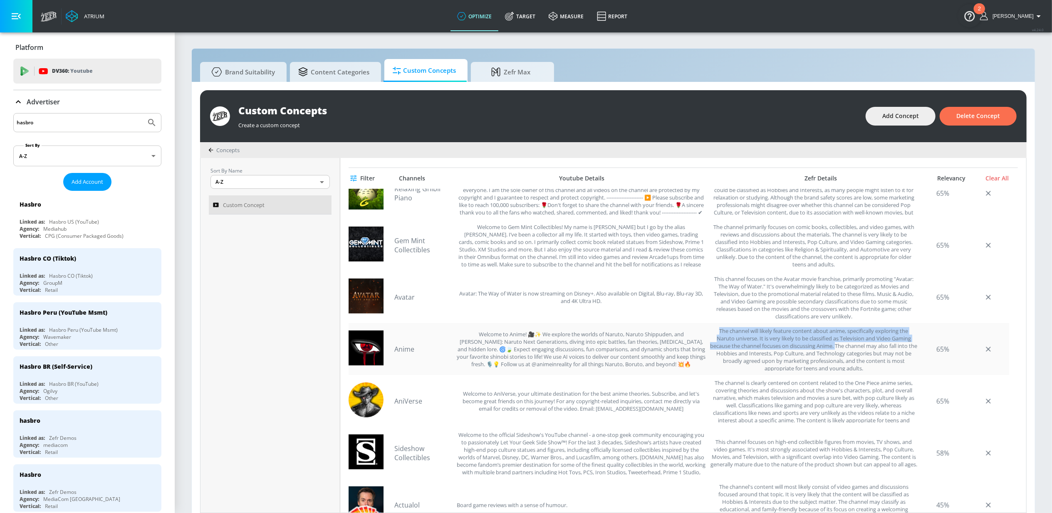
drag, startPoint x: 710, startPoint y: 329, endPoint x: 834, endPoint y: 349, distance: 125.5
click at [834, 349] on div "The channel will likely feature content about anime, specifically exploring the…" at bounding box center [814, 349] width 208 height 44
copy div "The channel will likely feature content about anime, specifically exploring the…"
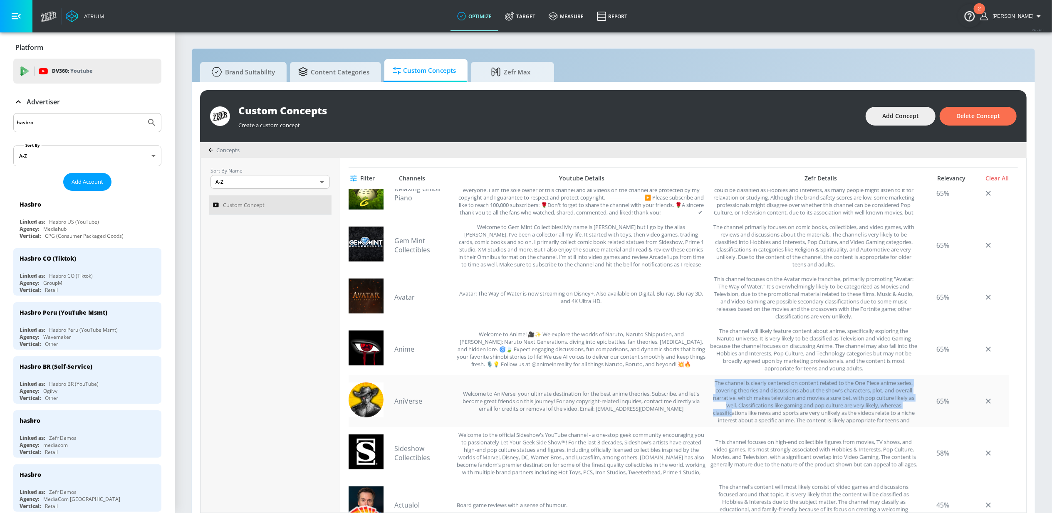
drag, startPoint x: 706, startPoint y: 382, endPoint x: 732, endPoint y: 408, distance: 36.8
click at [732, 408] on div "AniVerse Welcome to AniVerse, your ultimate destination for the best anime theo…" at bounding box center [679, 401] width 661 height 52
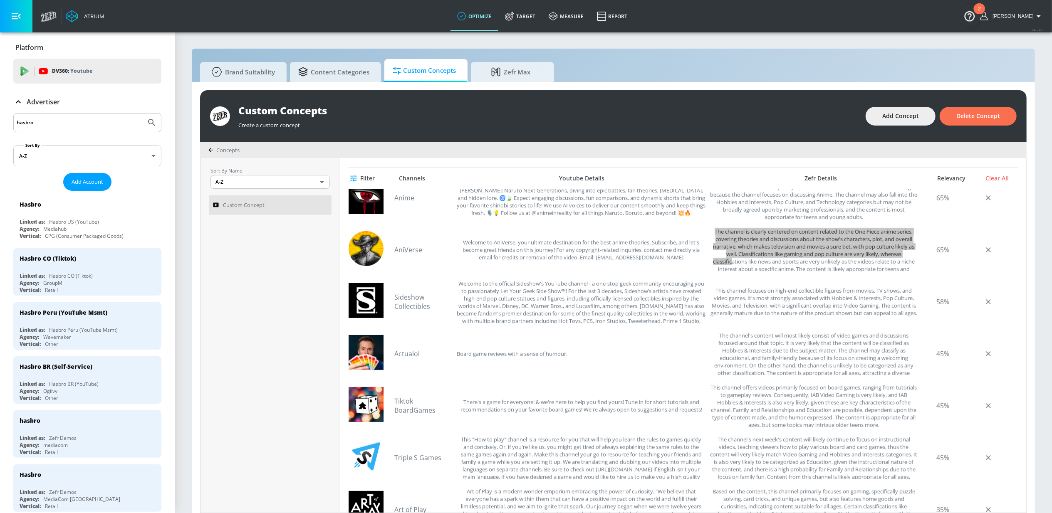
scroll to position [488, 0]
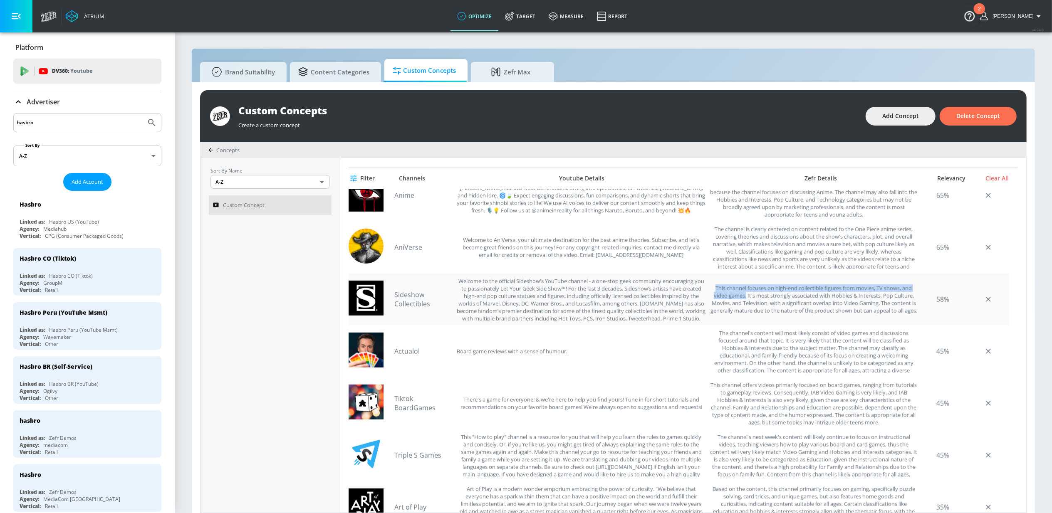
drag, startPoint x: 707, startPoint y: 284, endPoint x: 744, endPoint y: 296, distance: 38.2
click at [739, 295] on div "This channel focuses on high-end collectible figures from movies, TV shows, and…" at bounding box center [814, 300] width 208 height 44
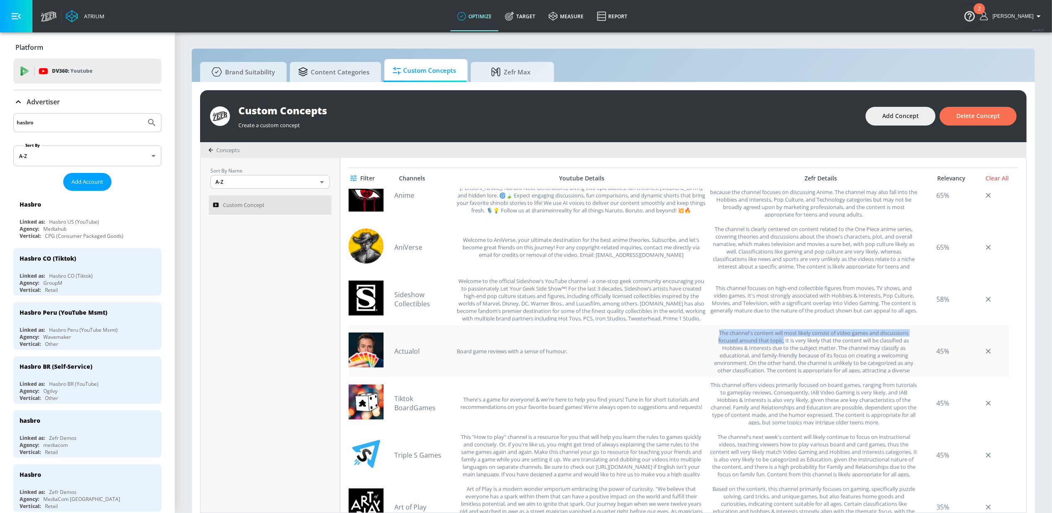
drag, startPoint x: 707, startPoint y: 333, endPoint x: 696, endPoint y: 355, distance: 24.2
click at [778, 342] on div "The channel's content will most likely consist of video games and discussions f…" at bounding box center [814, 352] width 208 height 44
drag, startPoint x: 577, startPoint y: 351, endPoint x: 457, endPoint y: 351, distance: 120.2
click at [457, 351] on div "Actualol Board game reviews with a sense of humour." at bounding box center [550, 352] width 312 height 44
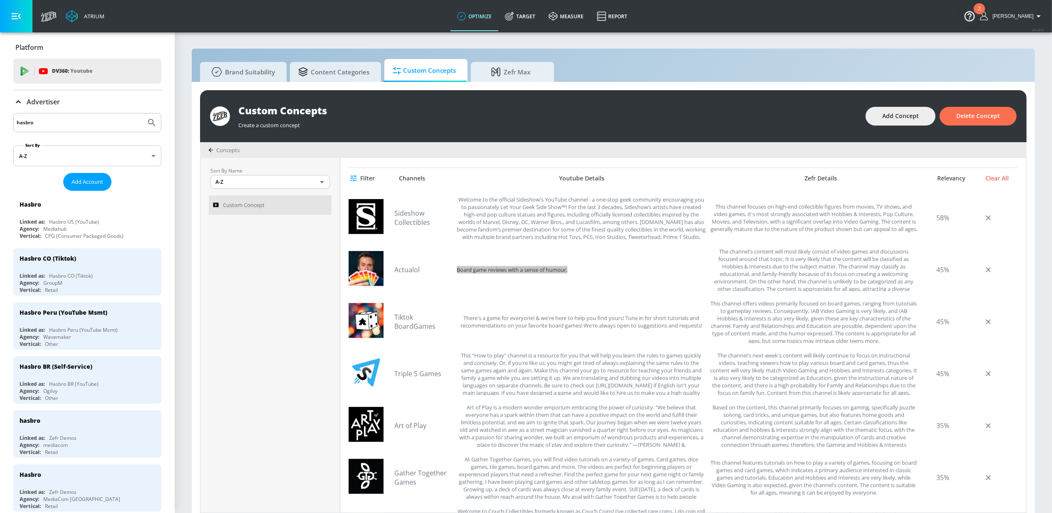
scroll to position [570, 0]
drag, startPoint x: 751, startPoint y: 303, endPoint x: 781, endPoint y: 313, distance: 30.8
click at [781, 313] on div "This channel offers videos primarily focused on board games, ranging from tutor…" at bounding box center [814, 322] width 208 height 44
drag, startPoint x: 709, startPoint y: 353, endPoint x: 881, endPoint y: 365, distance: 172.3
click at [881, 365] on div "The channel's next week's content will likely continue to focus on instructiona…" at bounding box center [814, 374] width 208 height 44
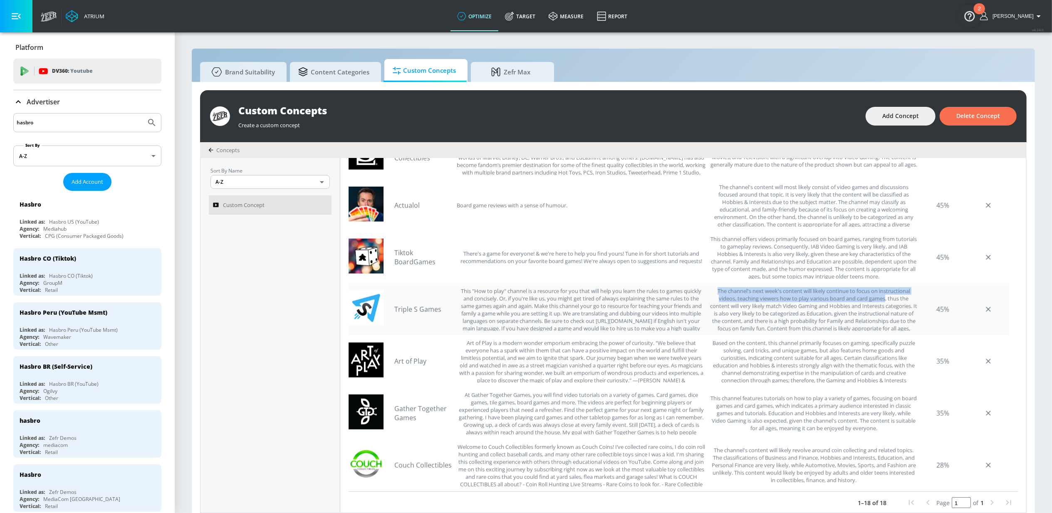
scroll to position [270, 0]
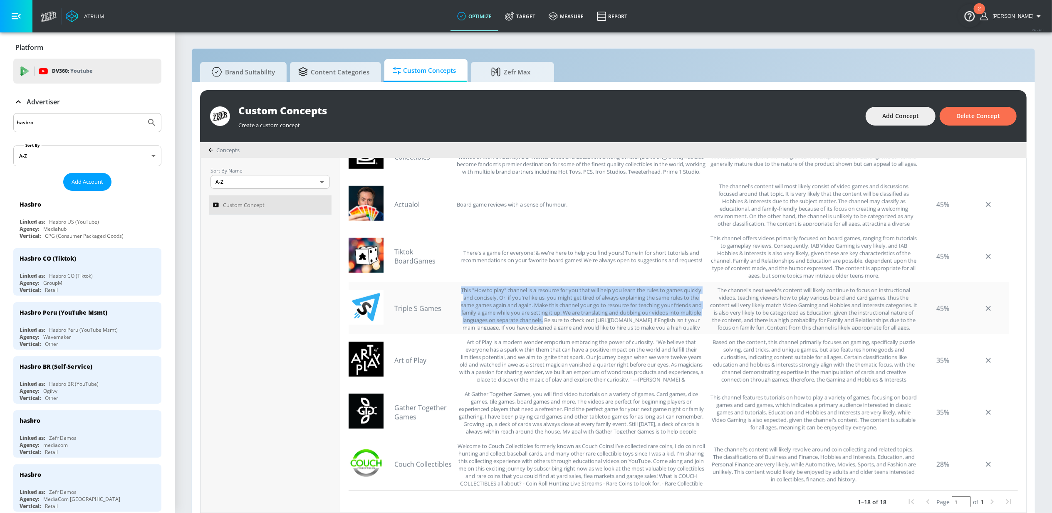
drag, startPoint x: 462, startPoint y: 289, endPoint x: 610, endPoint y: 321, distance: 152.0
click at [610, 321] on div "This "How to play" channel is a resource for you that will help you learn the r…" at bounding box center [581, 309] width 249 height 44
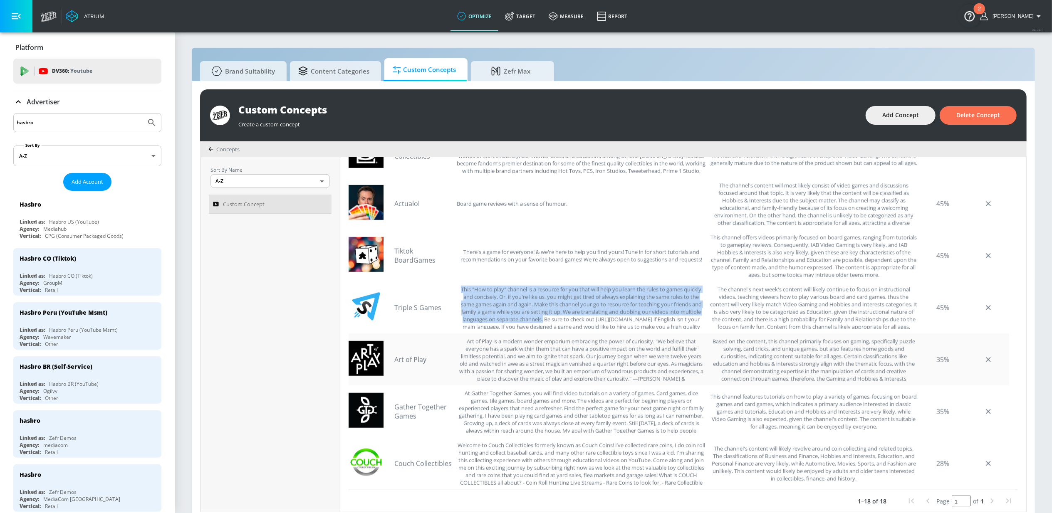
scroll to position [8, 0]
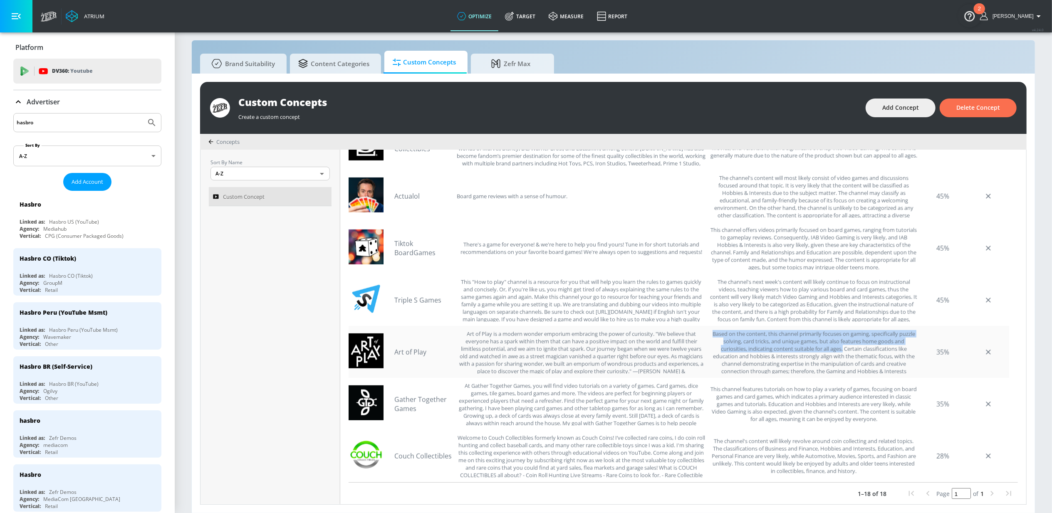
drag, startPoint x: 711, startPoint y: 335, endPoint x: 845, endPoint y: 347, distance: 134.2
click at [838, 350] on div "Based on the content, this channel primarily focuses on gaming, specifically pu…" at bounding box center [814, 352] width 208 height 44
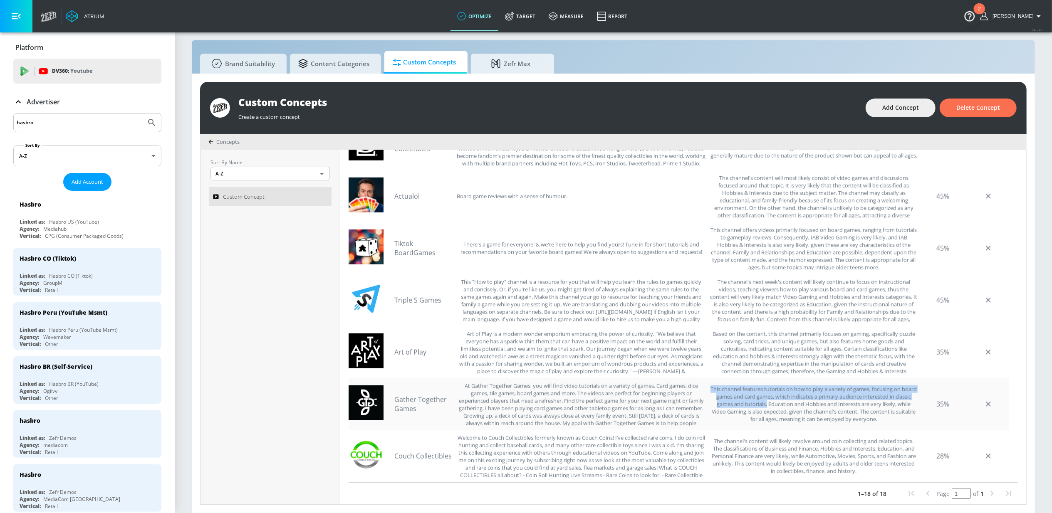
drag, startPoint x: 706, startPoint y: 389, endPoint x: 777, endPoint y: 406, distance: 72.3
click at [777, 406] on div "This channel features tutorials on how to play a variety of games, focusing on …" at bounding box center [814, 404] width 208 height 44
drag, startPoint x: 704, startPoint y: 440, endPoint x: 907, endPoint y: 442, distance: 202.6
click at [907, 442] on div "Couch Collectibles Welcome to Couch Collectibles formerly known as Couch Coins!…" at bounding box center [679, 456] width 661 height 52
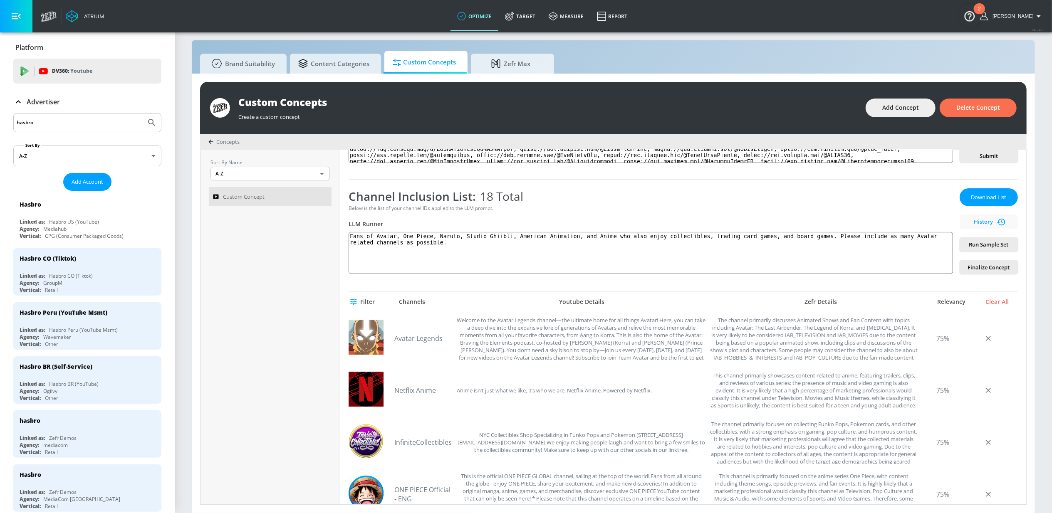
scroll to position [0, 0]
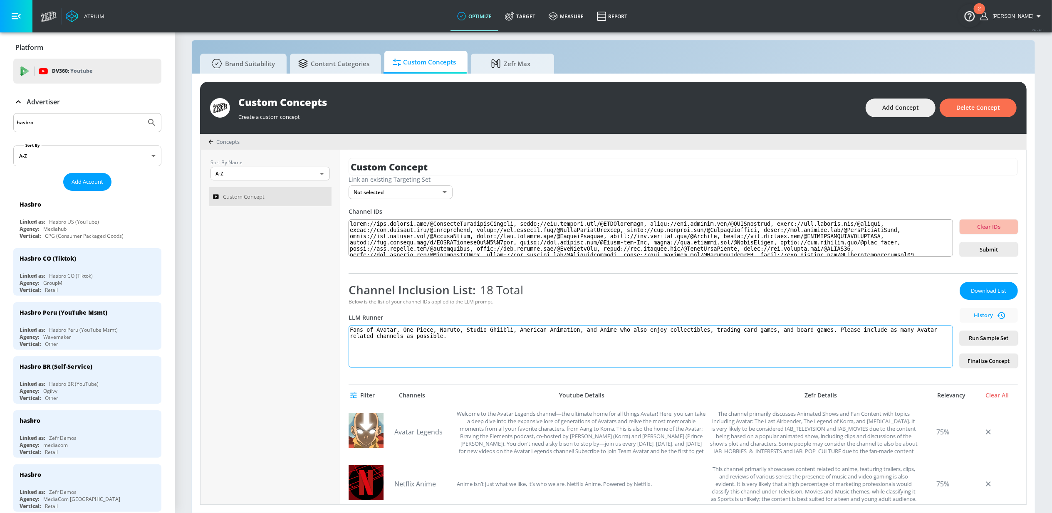
click at [465, 337] on textarea "Fans of Avatar, One Piece, Naruto, Studio Ghiibli, American Animation, and Anim…" at bounding box center [651, 347] width 605 height 42
drag, startPoint x: 471, startPoint y: 340, endPoint x: 349, endPoint y: 318, distance: 123.8
click at [349, 318] on div "Channel Inclusion List: 18 Total Below is the list of your channel IDs applied …" at bounding box center [651, 325] width 605 height 86
paste textarea "This collection of channels centers on anime, animated shows, fan culture, and …"
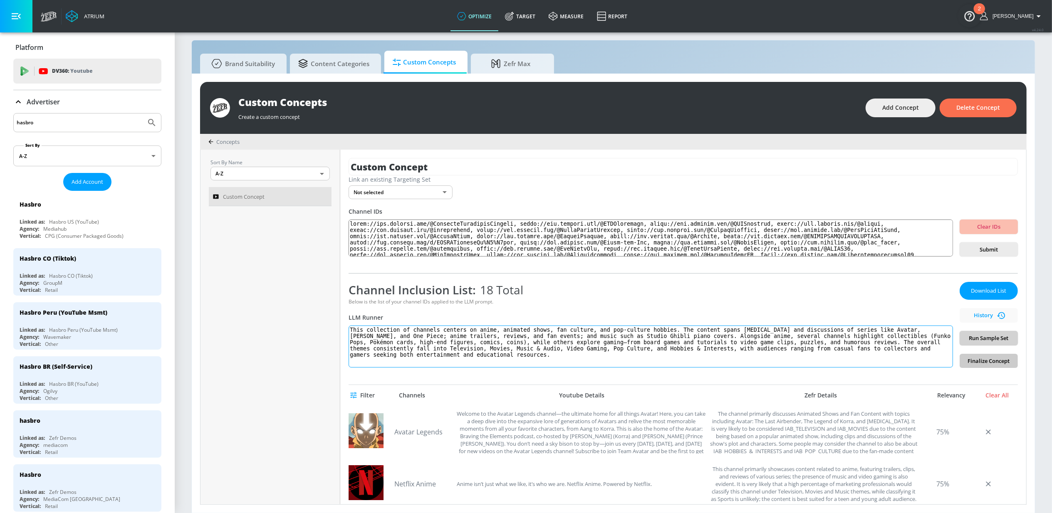
type textarea "This collection of channels centers on anime, animated shows, fan culture, and …"
click at [989, 339] on span "Run Sample Set" at bounding box center [989, 339] width 45 height 10
